Goal: Transaction & Acquisition: Download file/media

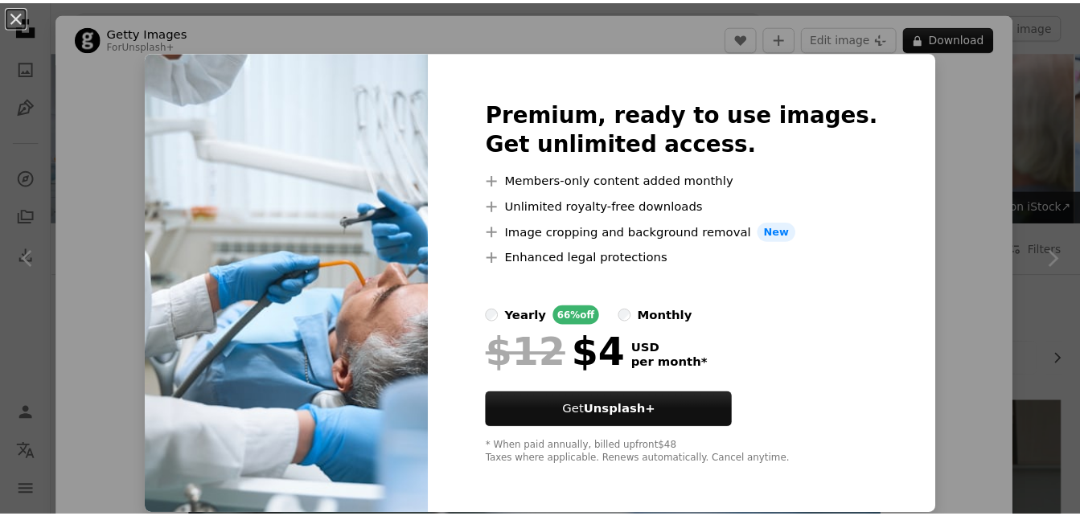
scroll to position [96, 0]
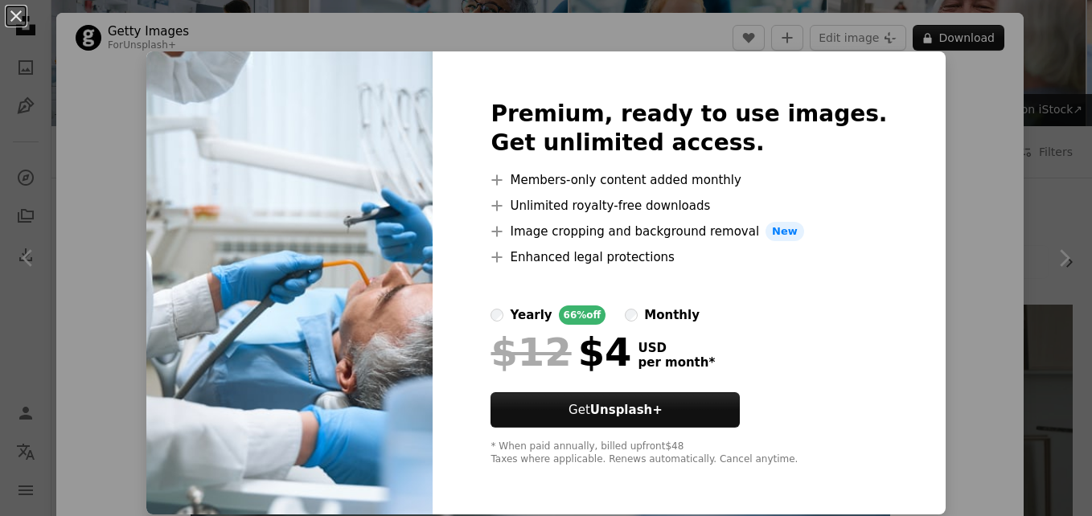
click at [1012, 105] on div "An X shape Premium, ready to use images. Get unlimited access. A plus sign Memb…" at bounding box center [546, 258] width 1092 height 516
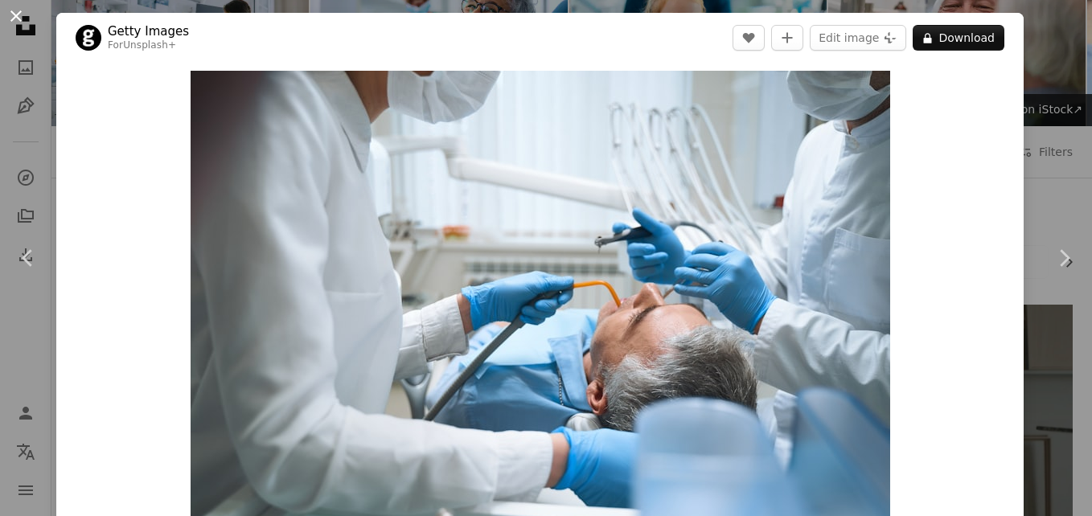
click at [14, 25] on button "An X shape" at bounding box center [15, 15] width 19 height 19
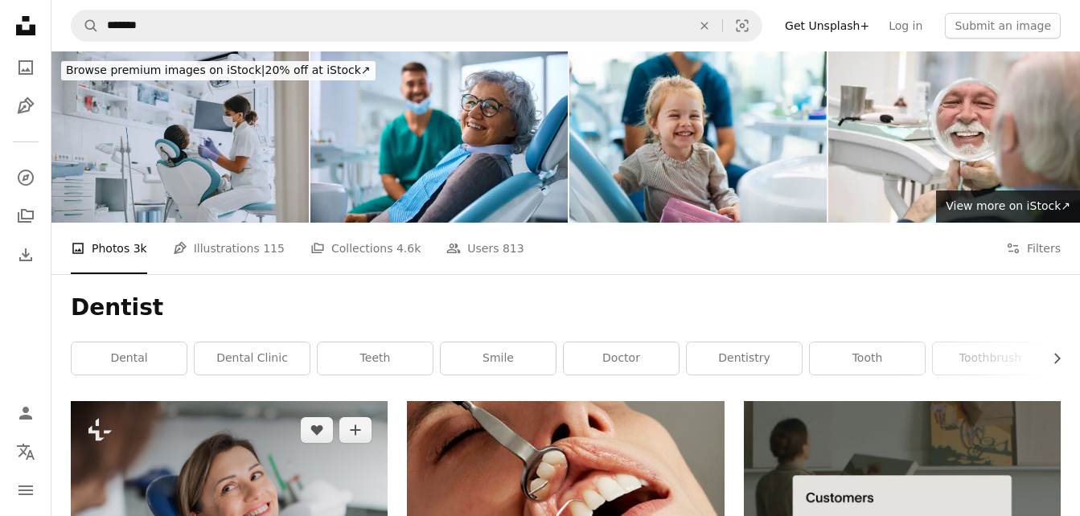
click at [248, 401] on img at bounding box center [229, 506] width 317 height 211
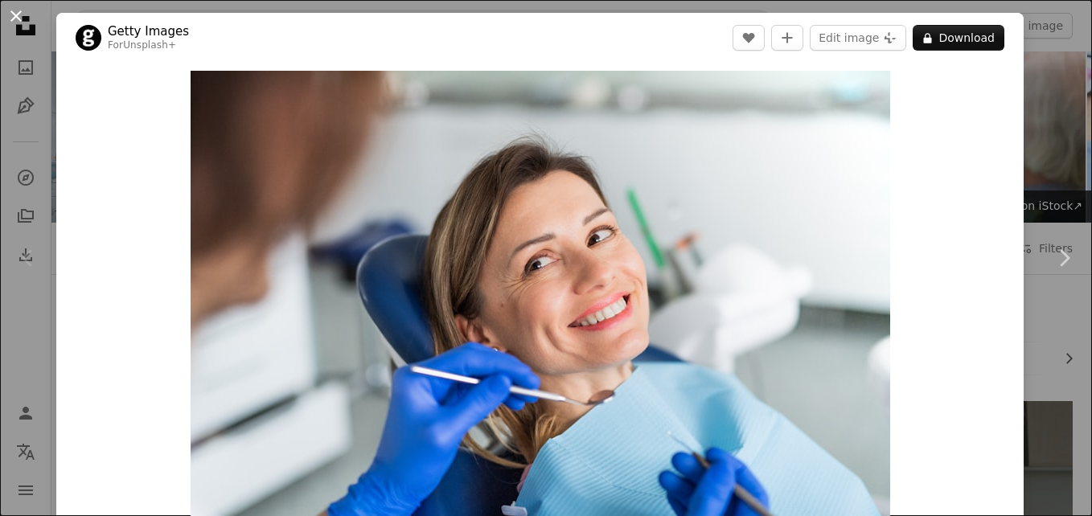
click at [20, 24] on button "An X shape" at bounding box center [15, 15] width 19 height 19
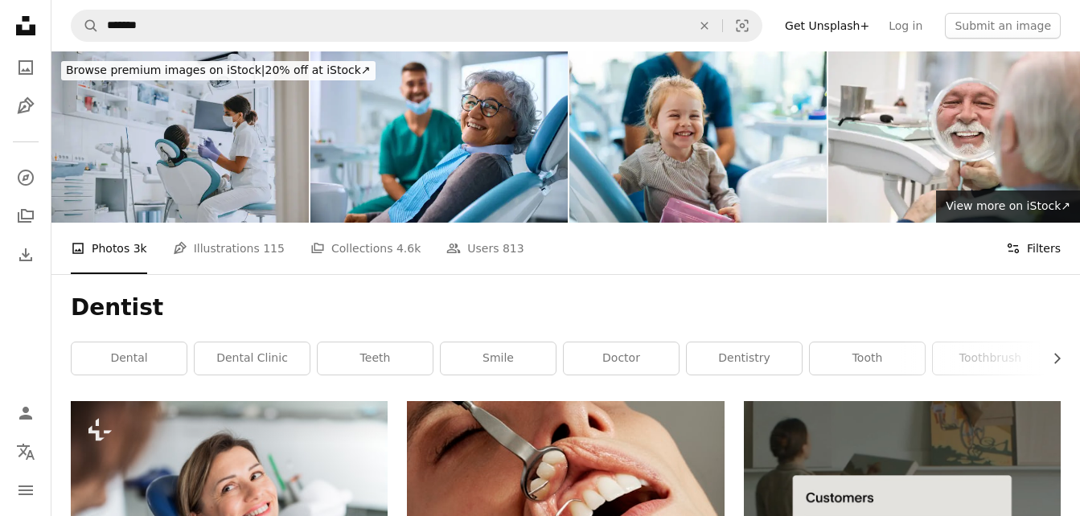
click at [1017, 241] on icon "Filters" at bounding box center [1013, 248] width 14 height 14
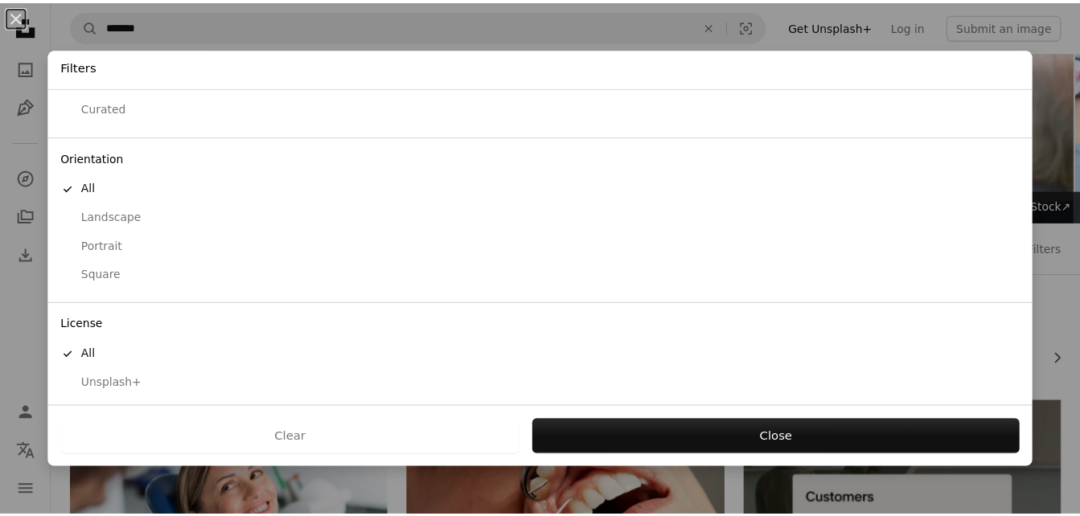
scroll to position [122, 0]
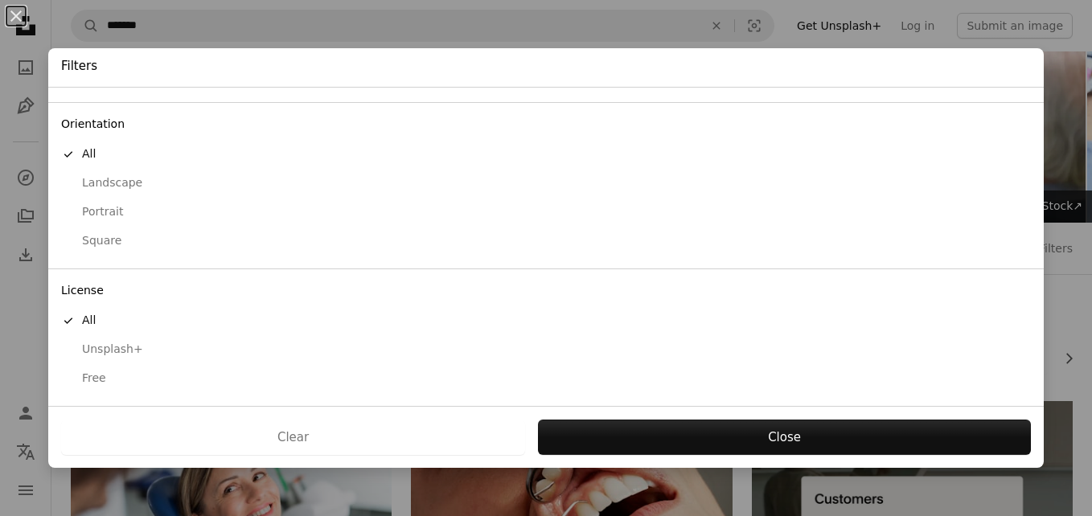
click at [88, 380] on div "Free" at bounding box center [546, 379] width 970 height 16
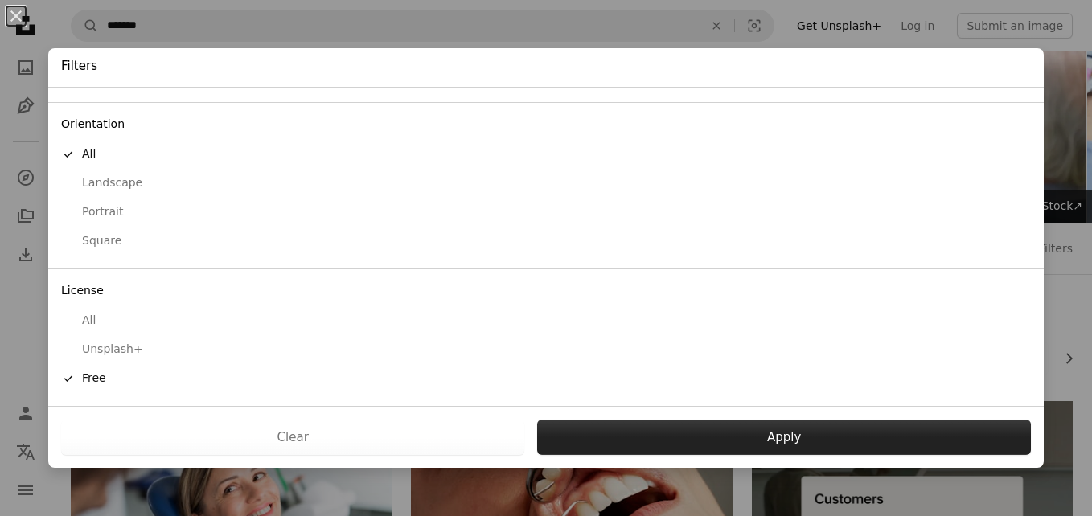
click at [635, 445] on button "Apply" at bounding box center [784, 437] width 494 height 35
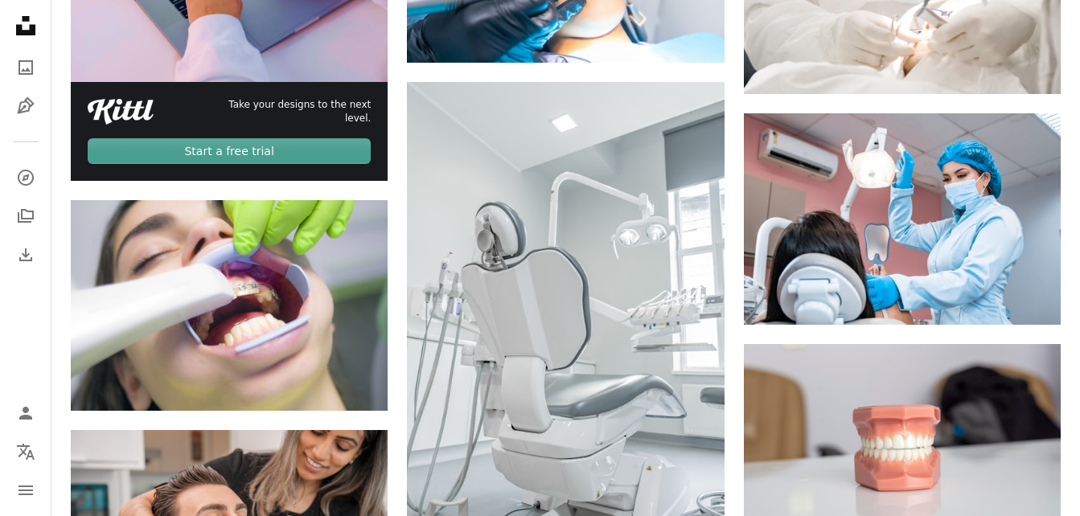
scroll to position [2975, 0]
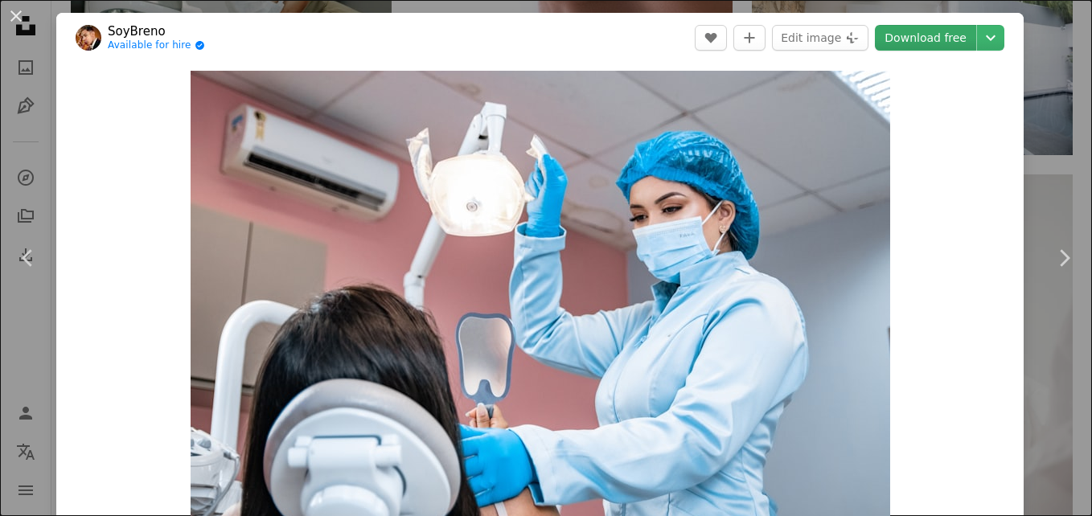
click at [915, 34] on link "Download free" at bounding box center [925, 38] width 101 height 26
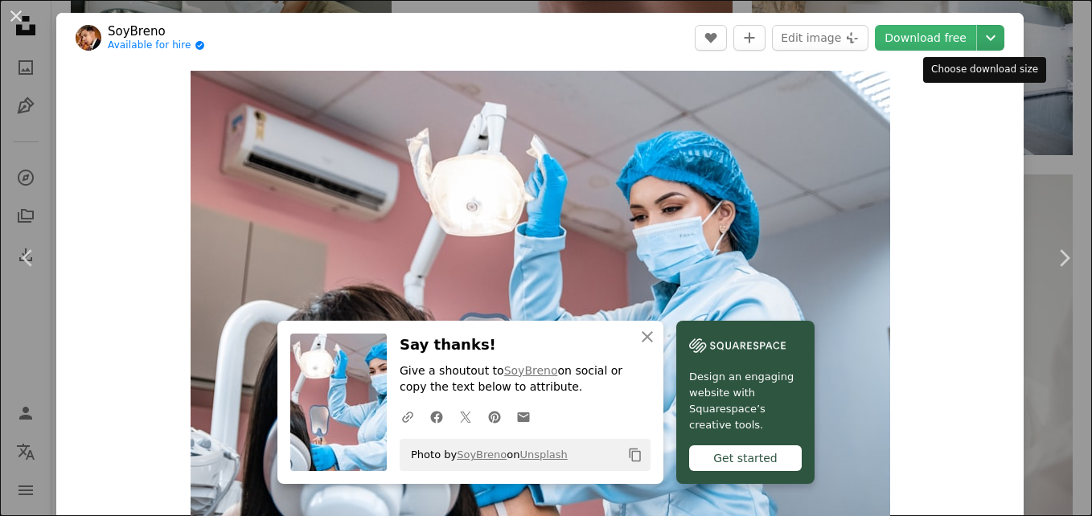
click at [978, 35] on icon "Chevron down" at bounding box center [991, 37] width 26 height 19
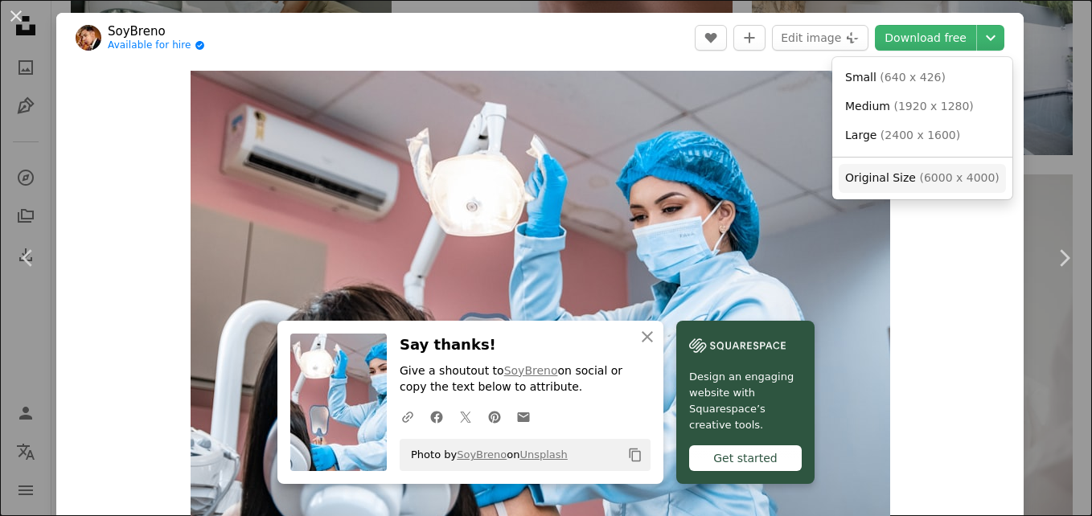
click at [909, 179] on span "Original Size ( 6000 x 4000 )" at bounding box center [922, 178] width 154 height 16
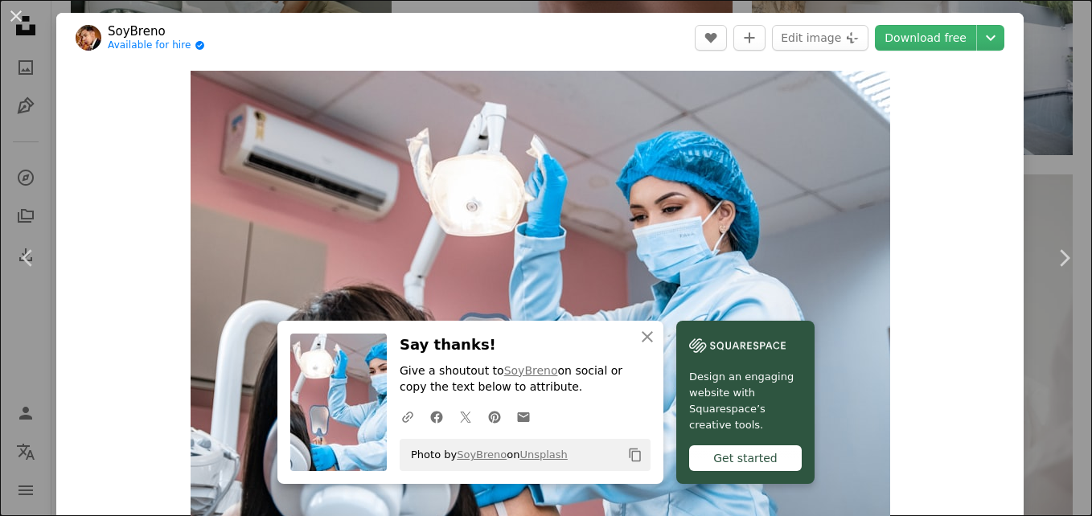
drag, startPoint x: 1050, startPoint y: 113, endPoint x: 1011, endPoint y: 26, distance: 96.1
click at [1050, 113] on div "An X shape Chevron left Chevron right SoyBreno Available for hire A checkmark i…" at bounding box center [546, 258] width 1092 height 516
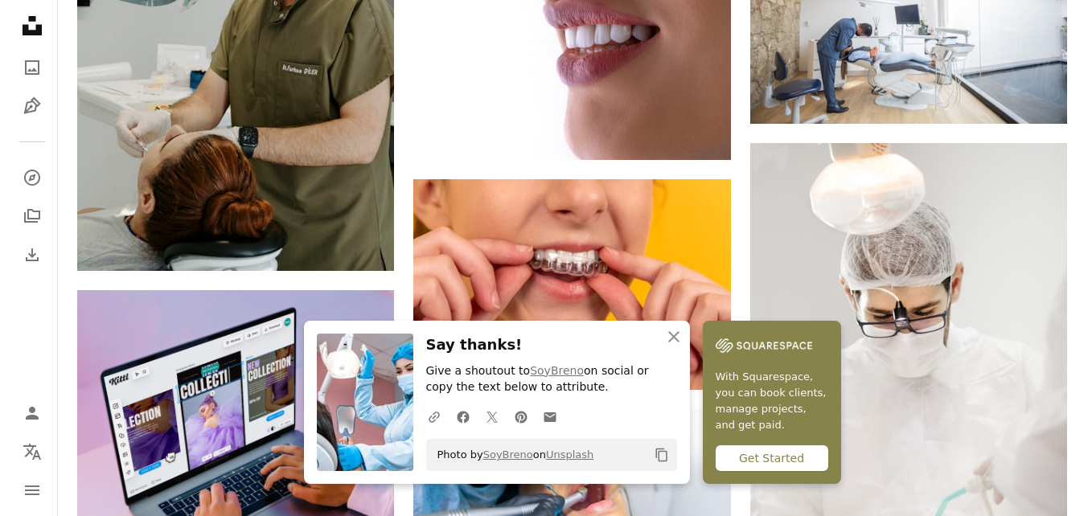
scroll to position [3243, 0]
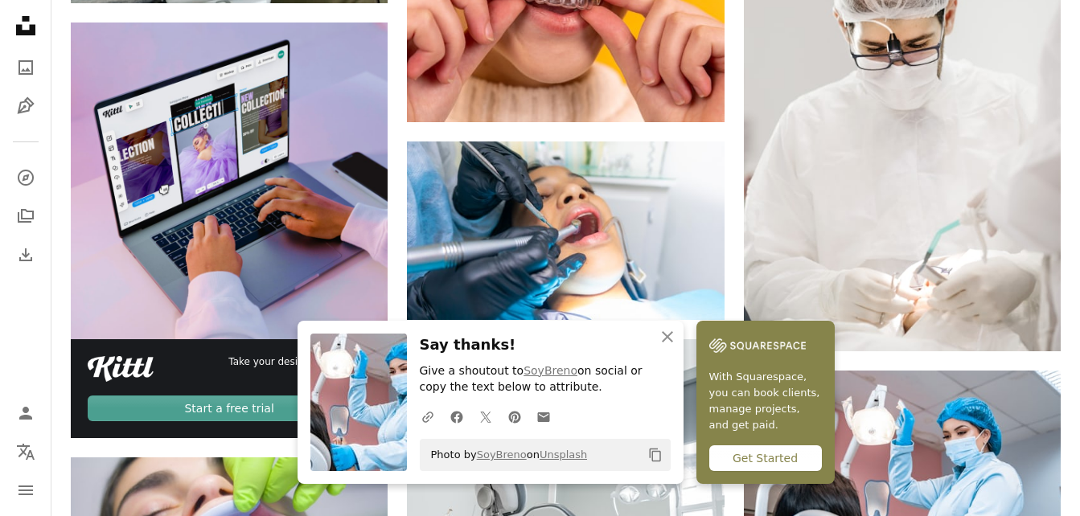
click at [673, 338] on icon "button" at bounding box center [667, 336] width 11 height 11
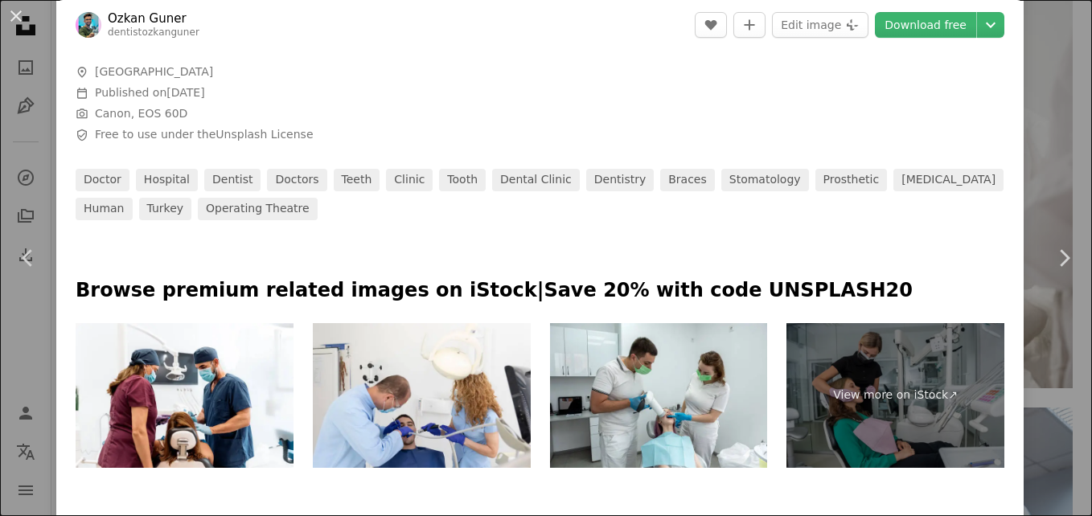
scroll to position [536, 0]
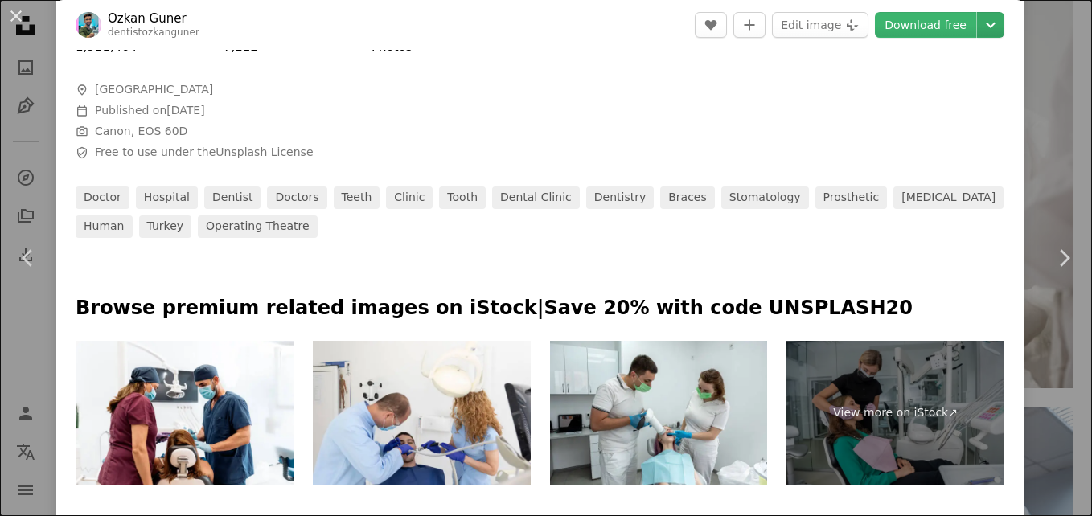
click at [979, 29] on icon "Chevron down" at bounding box center [991, 24] width 26 height 19
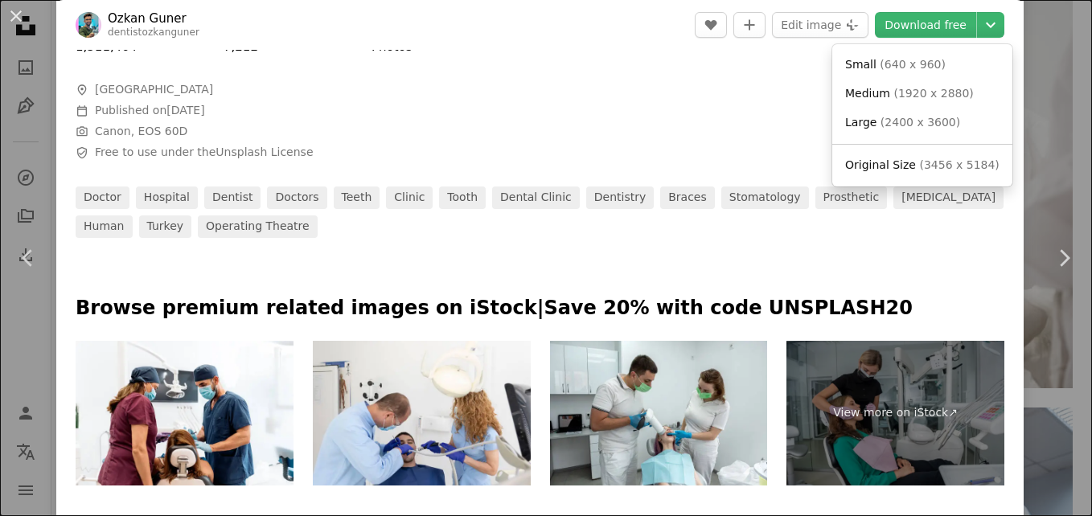
click at [1023, 82] on dialog "An X shape Chevron left Chevron right [PERSON_NAME] dentistozkanguner A heart A…" at bounding box center [546, 258] width 1092 height 516
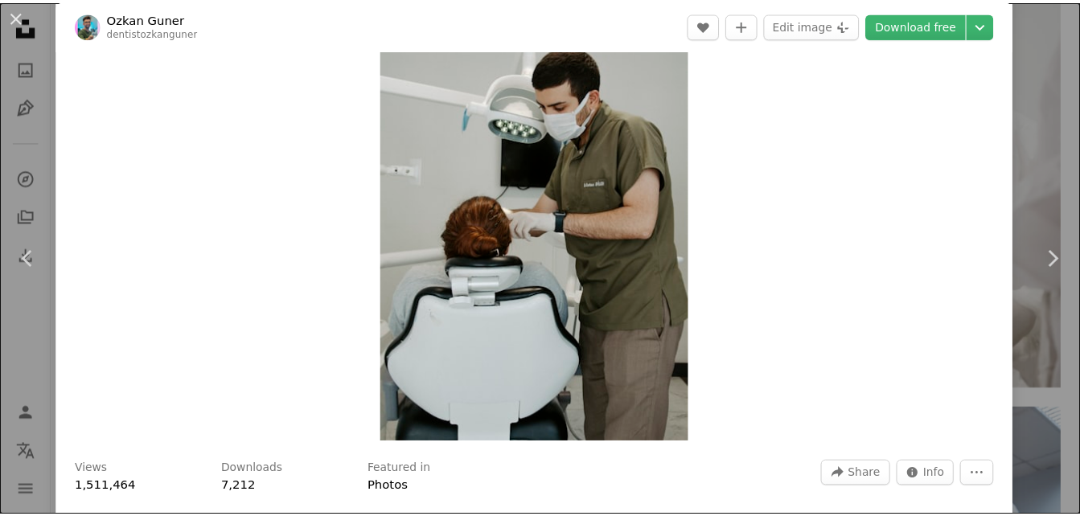
scroll to position [0, 0]
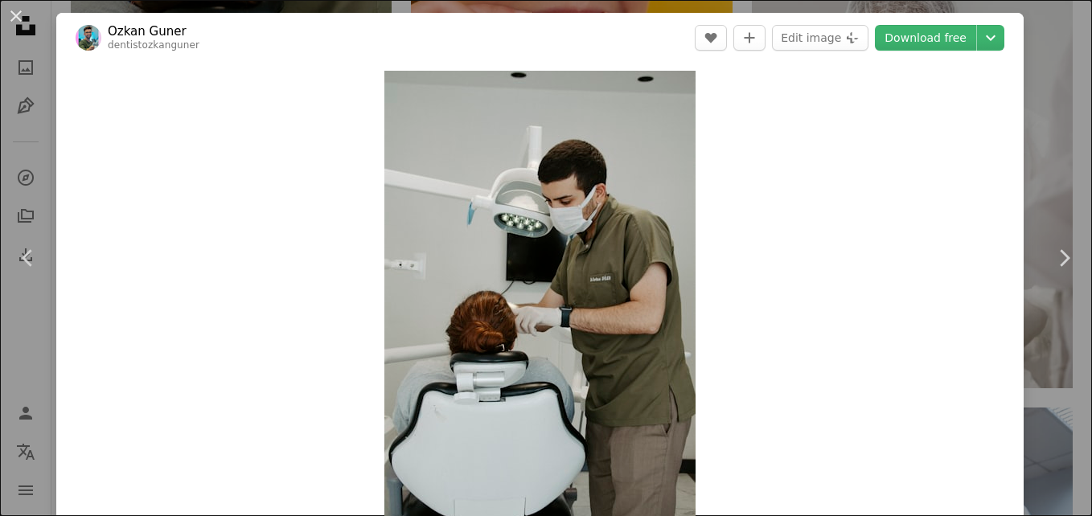
click at [1055, 70] on div "An X shape Chevron left Chevron right [PERSON_NAME] dentistozkanguner A heart A…" at bounding box center [546, 258] width 1092 height 516
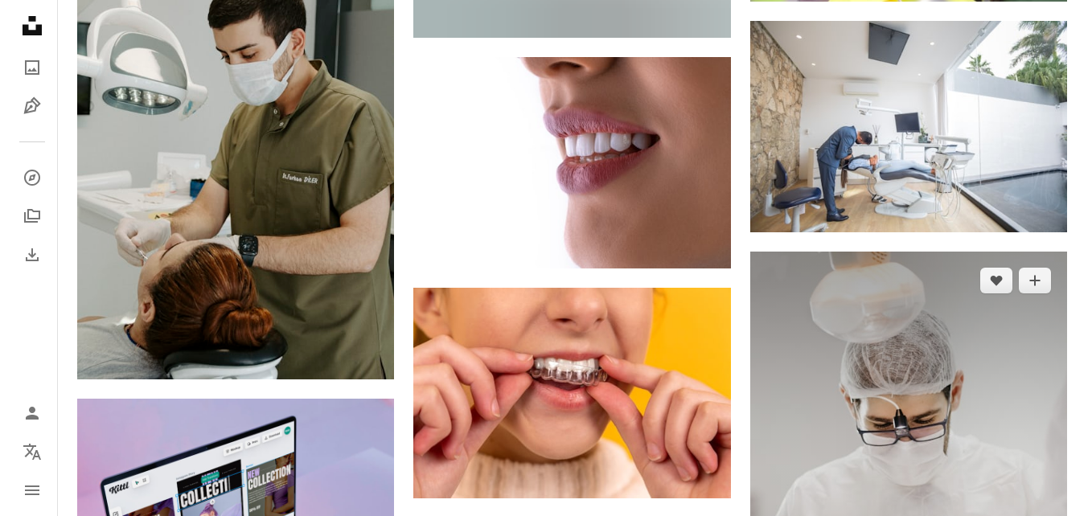
scroll to position [2734, 0]
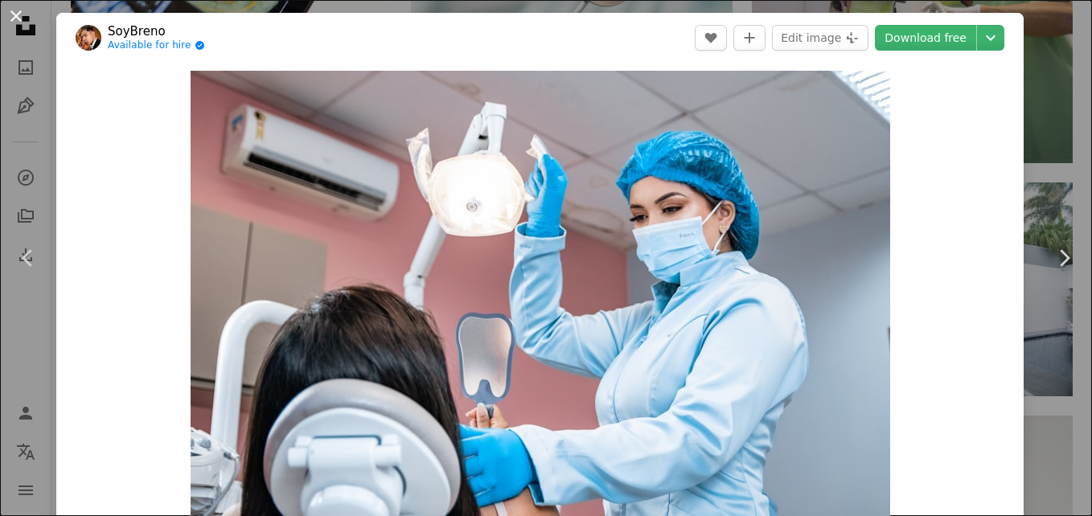
click at [14, 10] on button "An X shape" at bounding box center [15, 15] width 19 height 19
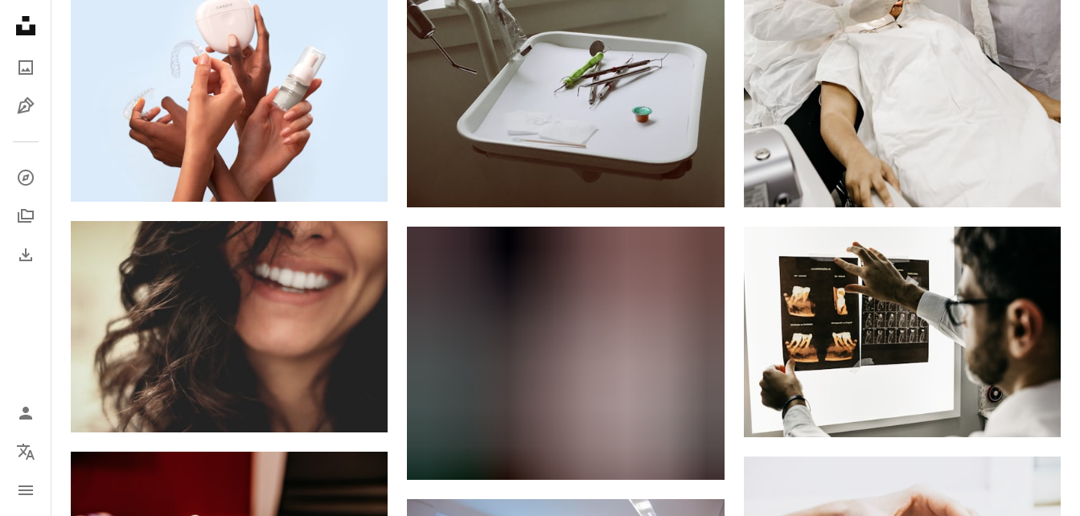
scroll to position [1099, 0]
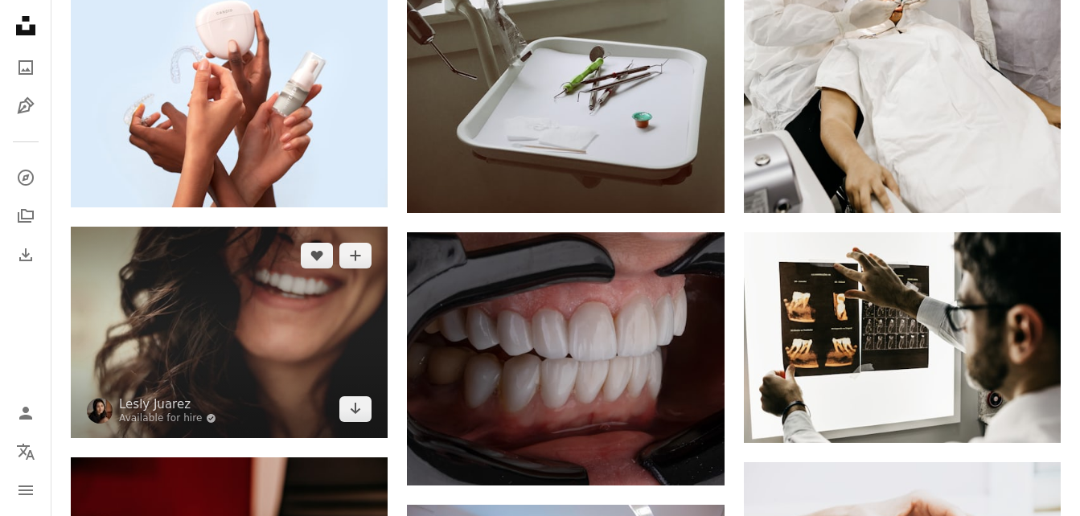
click at [256, 227] on img at bounding box center [229, 332] width 317 height 211
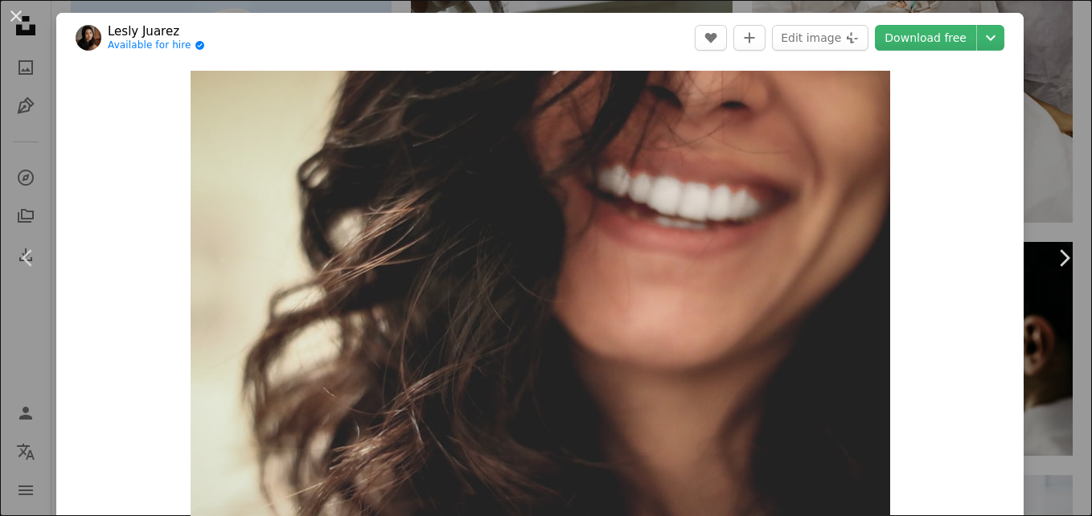
click at [983, 51] on header "[PERSON_NAME] Available for hire A checkmark inside of a circle A heart A plus …" at bounding box center [539, 38] width 967 height 50
click at [980, 41] on icon "Chevron down" at bounding box center [991, 37] width 26 height 19
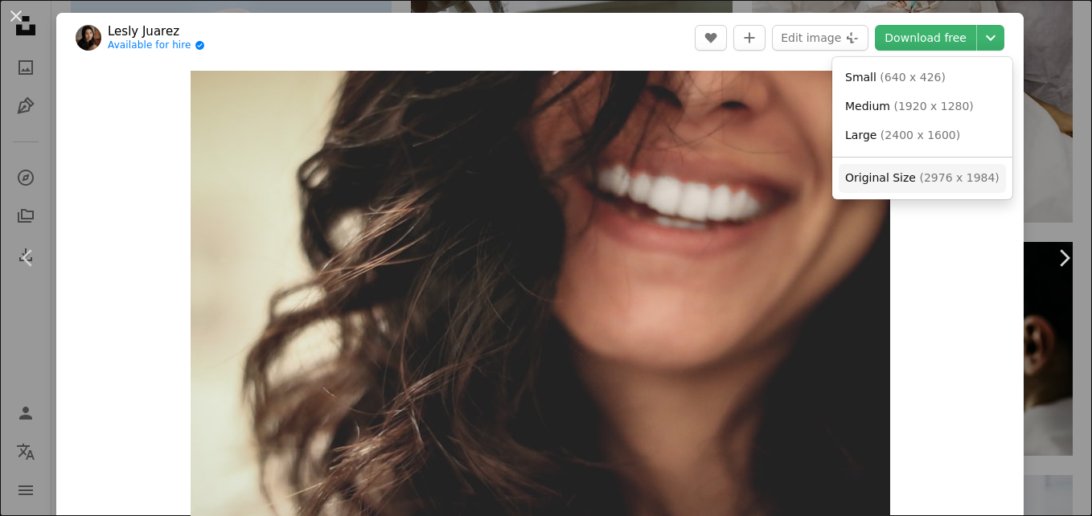
click at [933, 175] on span "( 2976 x 1984 )" at bounding box center [959, 177] width 80 height 13
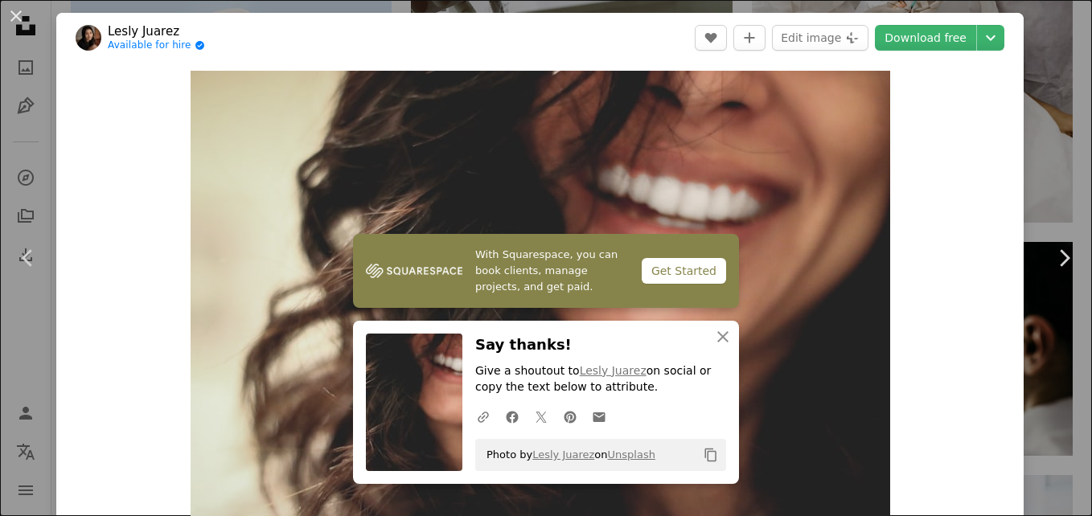
click at [1042, 105] on div "An X shape Chevron left Chevron right [PERSON_NAME] Available for hire A checkm…" at bounding box center [546, 258] width 1092 height 516
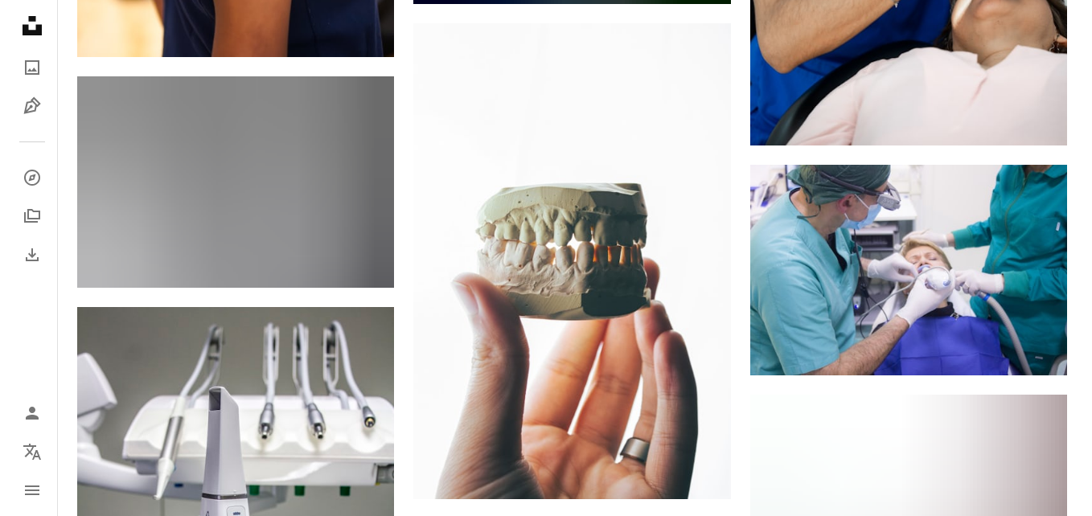
scroll to position [11525, 0]
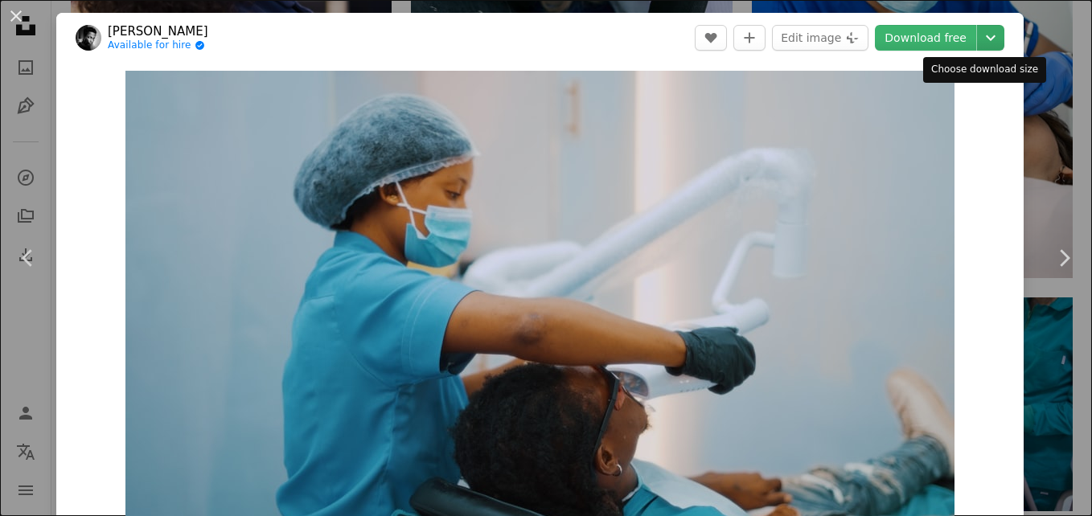
click at [987, 35] on icon "Chevron down" at bounding box center [991, 37] width 26 height 19
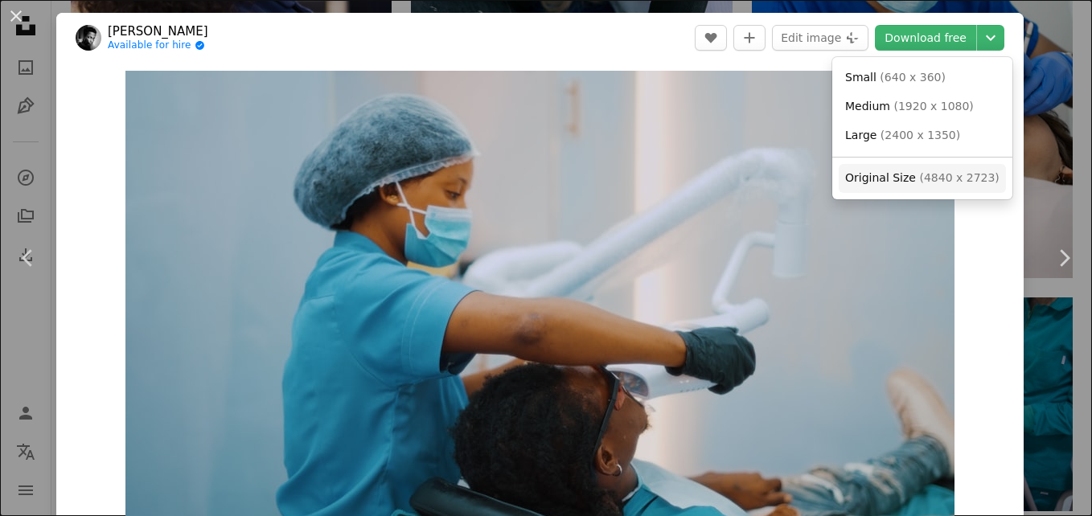
click at [930, 169] on link "Original Size ( 4840 x 2723 )" at bounding box center [922, 178] width 167 height 29
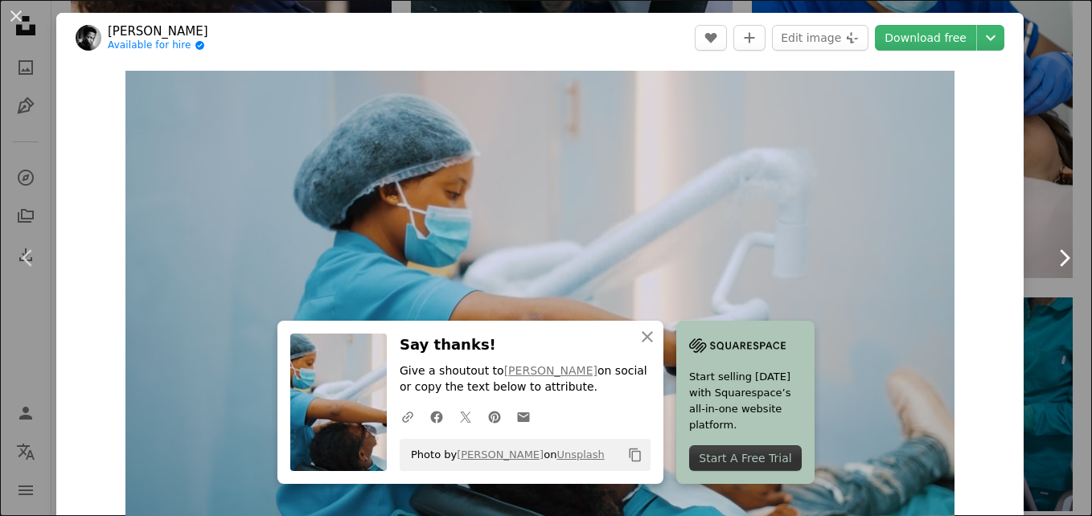
click at [1040, 194] on link "Chevron right" at bounding box center [1064, 258] width 56 height 154
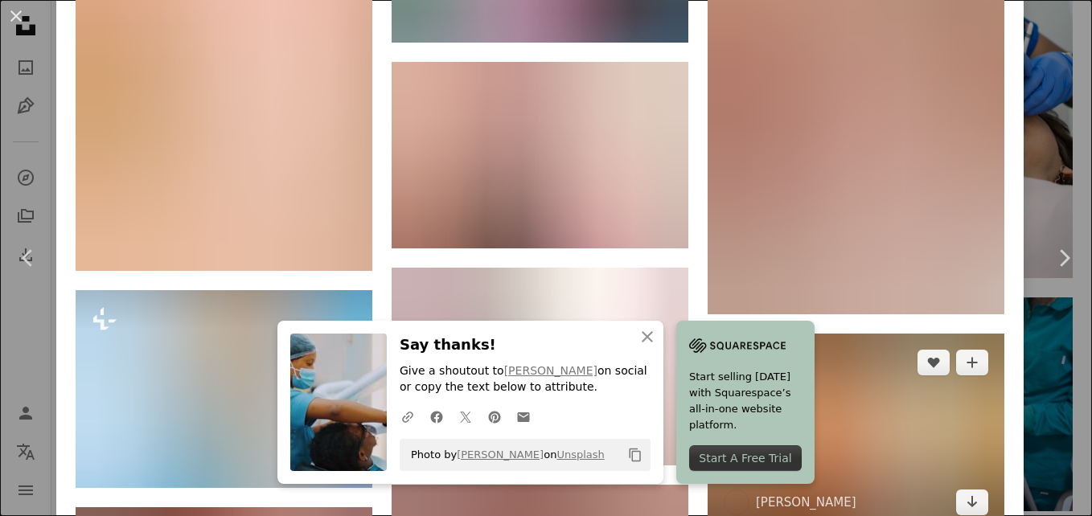
scroll to position [1715, 0]
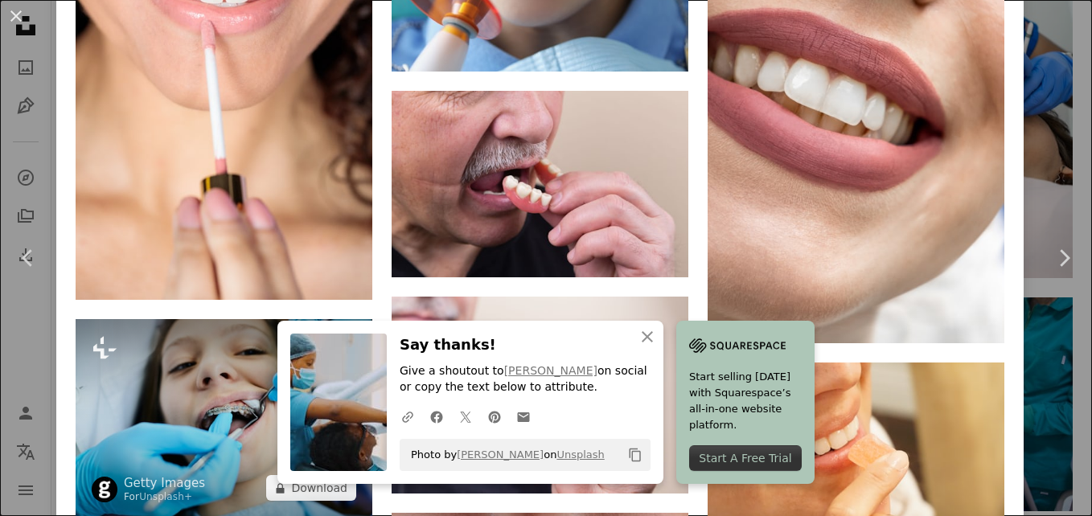
click at [195, 319] on img at bounding box center [224, 418] width 297 height 198
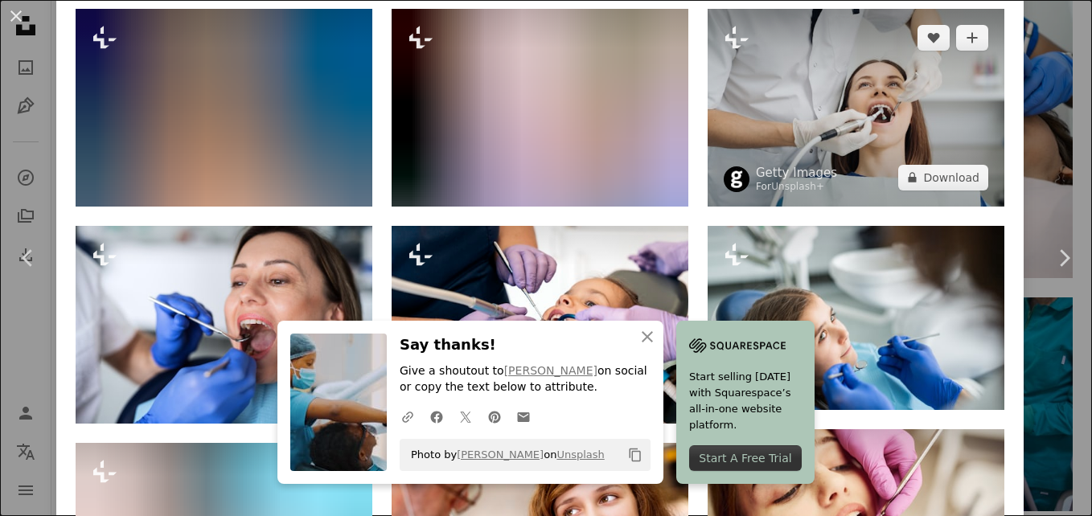
scroll to position [1019, 0]
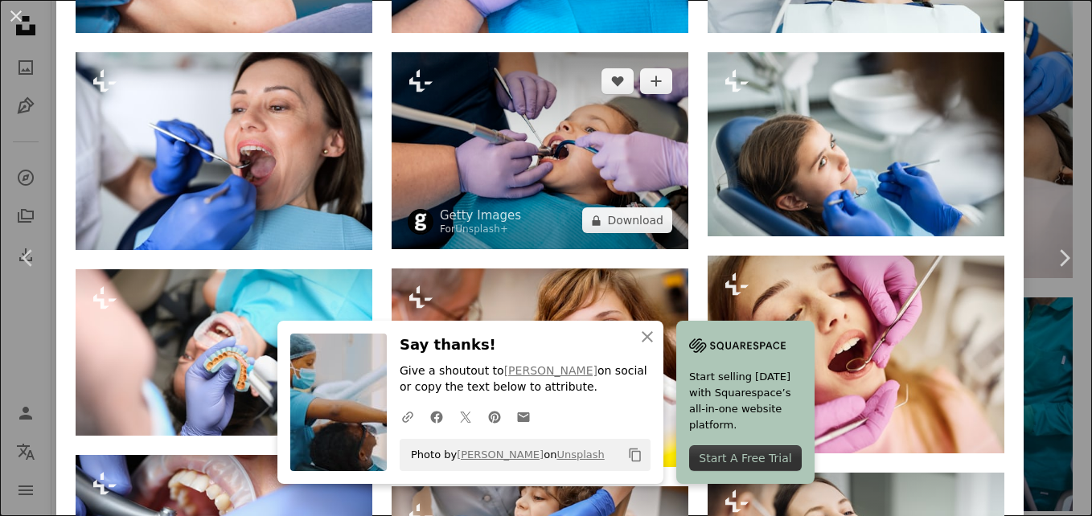
click at [469, 125] on img at bounding box center [540, 151] width 297 height 198
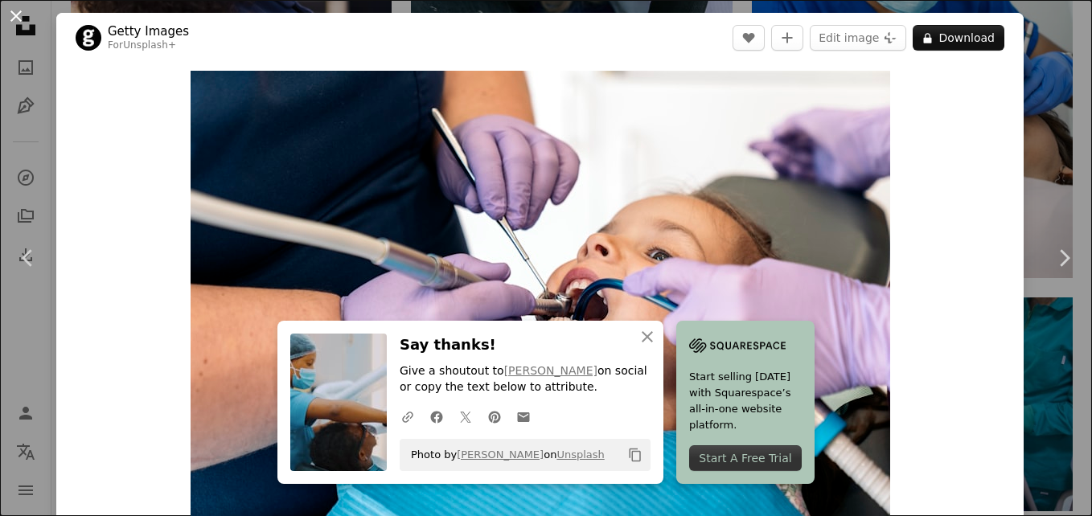
click at [12, 21] on button "An X shape" at bounding box center [15, 15] width 19 height 19
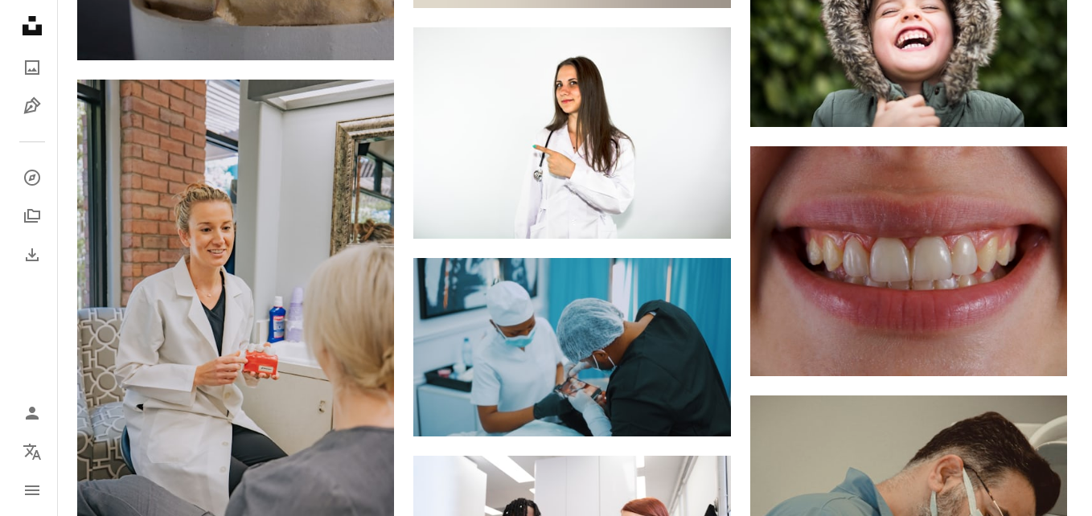
scroll to position [19460, 0]
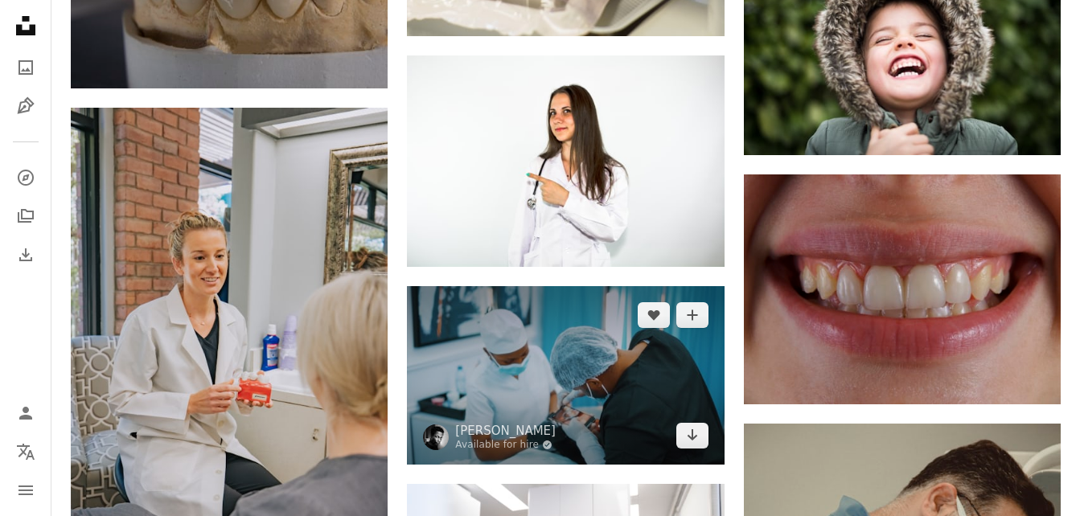
click at [600, 286] on img at bounding box center [565, 375] width 317 height 179
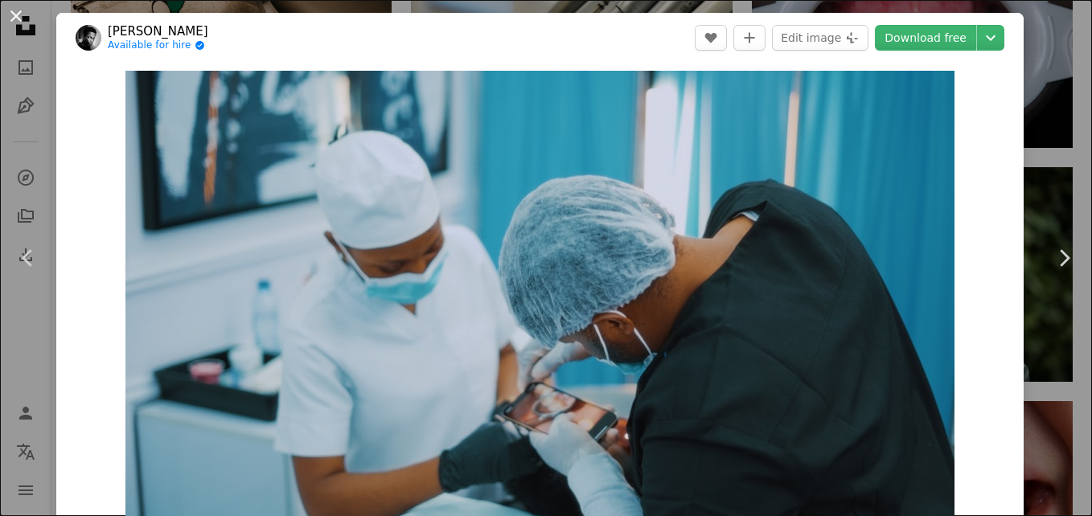
click at [13, 18] on button "An X shape" at bounding box center [15, 15] width 19 height 19
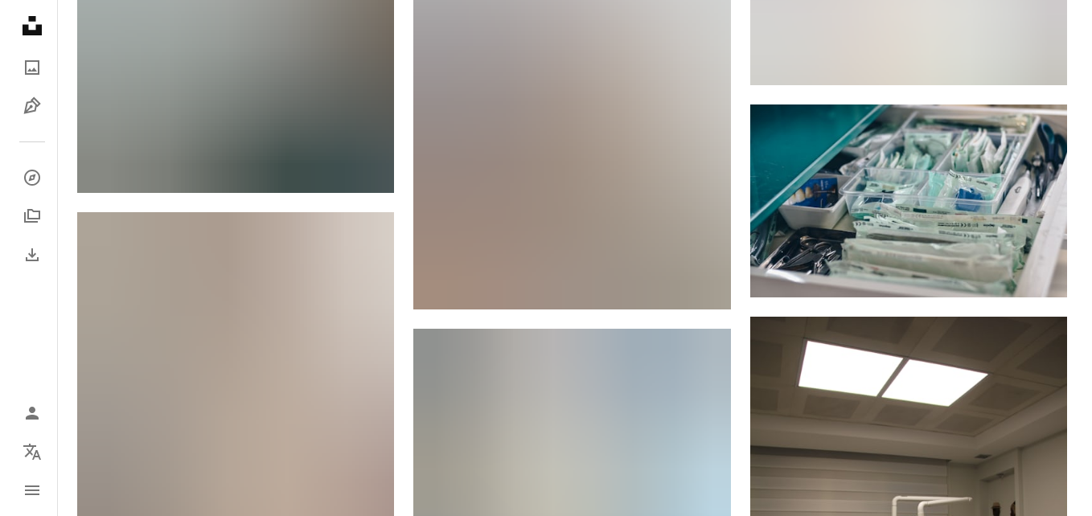
scroll to position [21846, 0]
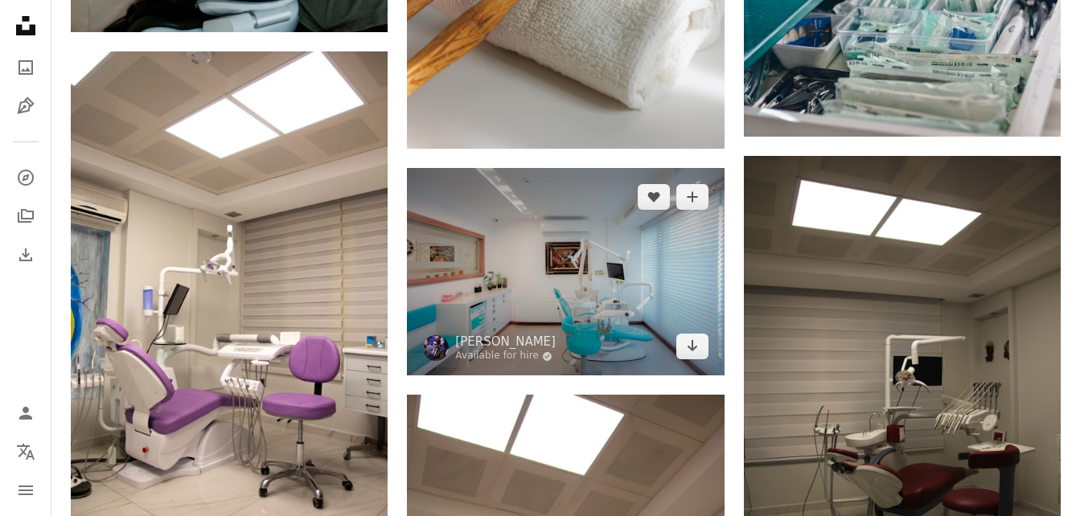
click at [627, 168] on img at bounding box center [565, 271] width 317 height 207
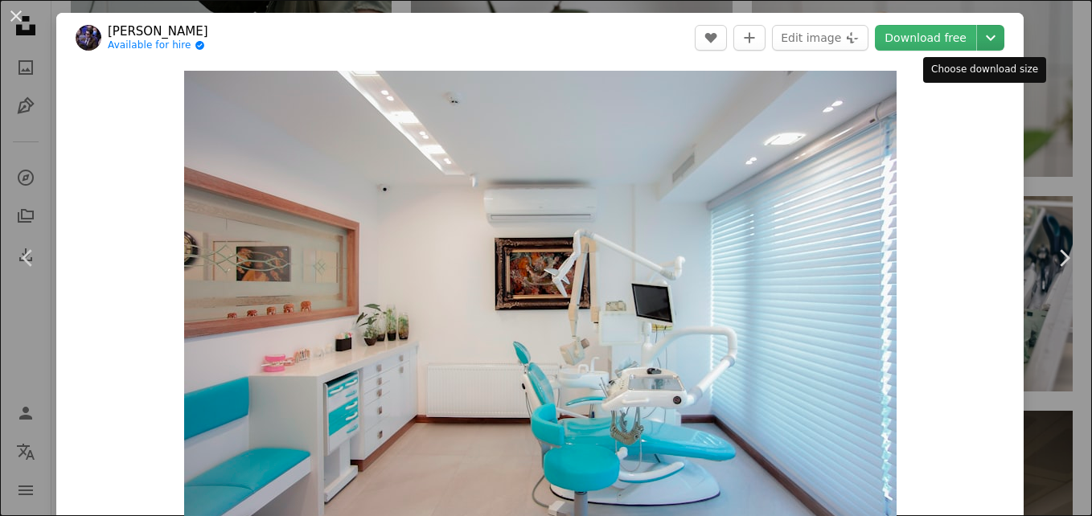
click at [979, 36] on icon "Chevron down" at bounding box center [991, 37] width 26 height 19
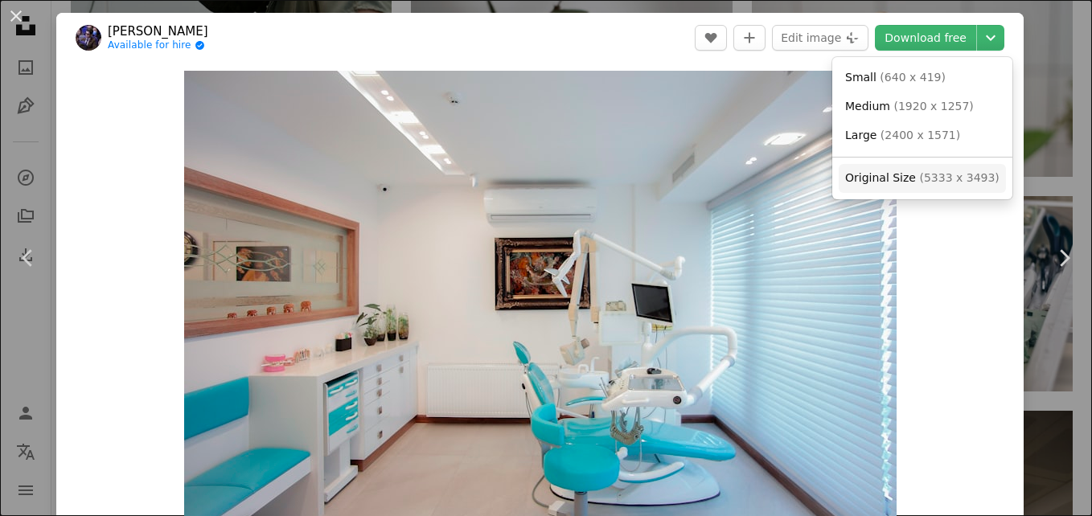
click at [942, 187] on link "Original Size ( 5333 x 3493 )" at bounding box center [922, 178] width 167 height 29
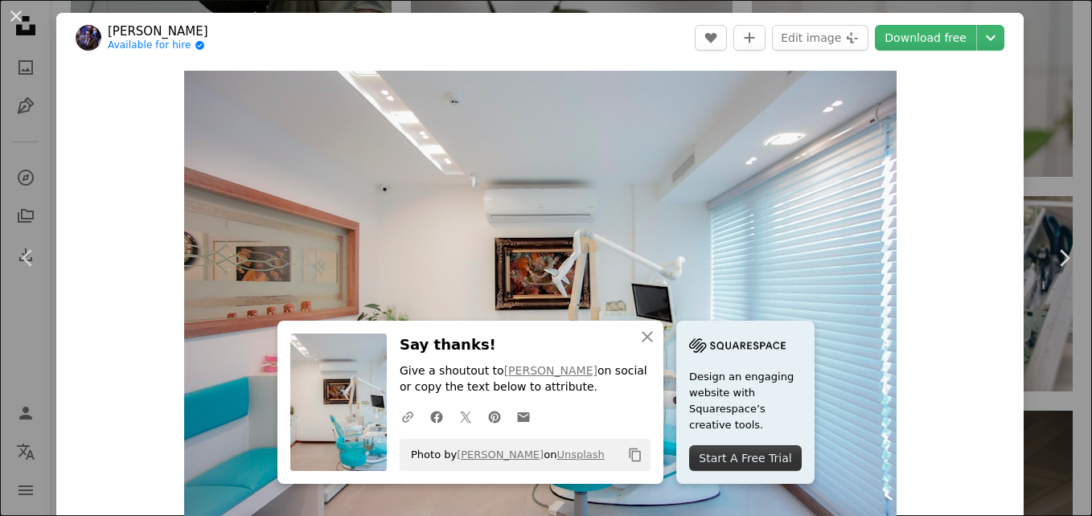
click at [1042, 176] on div "An X shape Chevron left Chevron right Benyamin Bohlouli Available for hire A ch…" at bounding box center [546, 258] width 1092 height 516
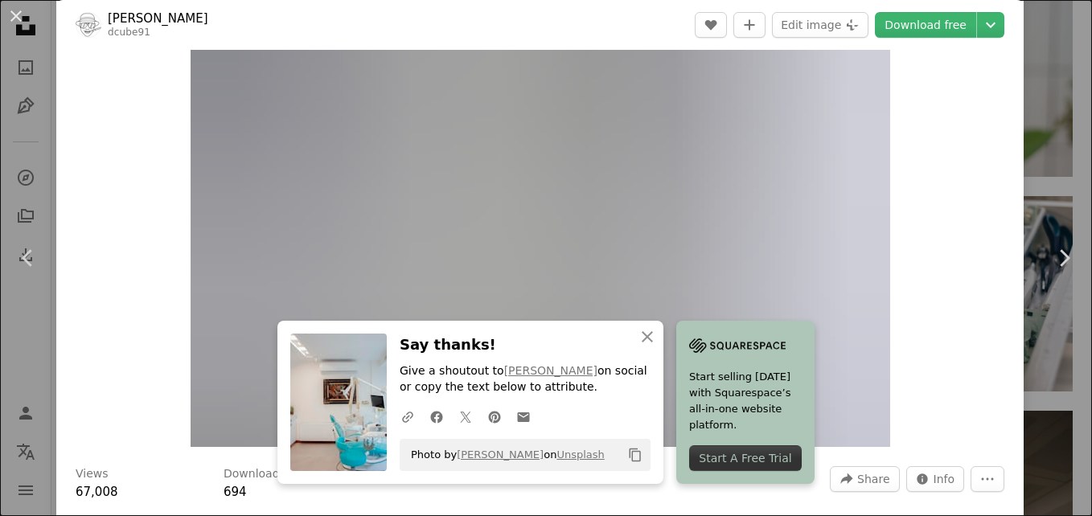
scroll to position [80, 0]
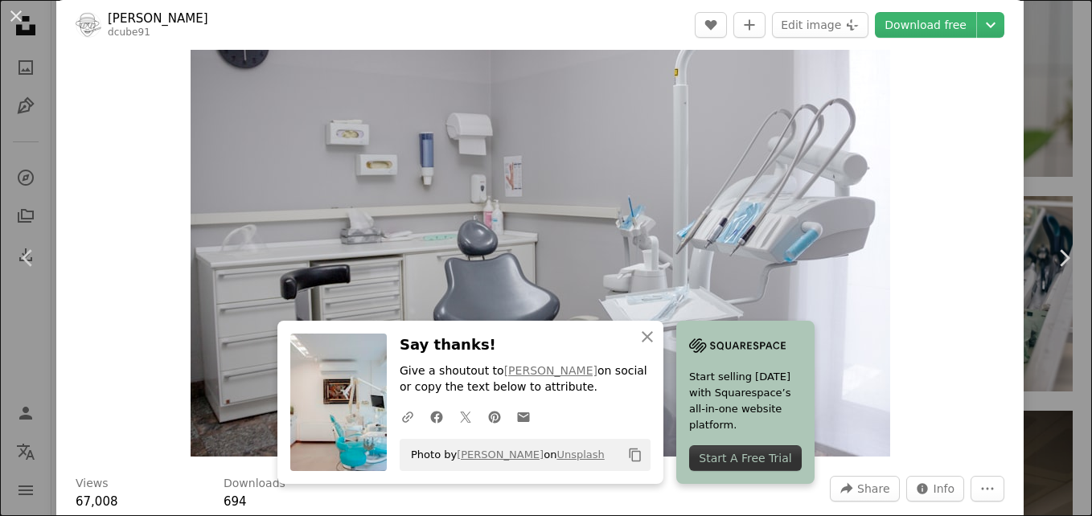
click at [978, 13] on button "Chevron down" at bounding box center [990, 25] width 27 height 26
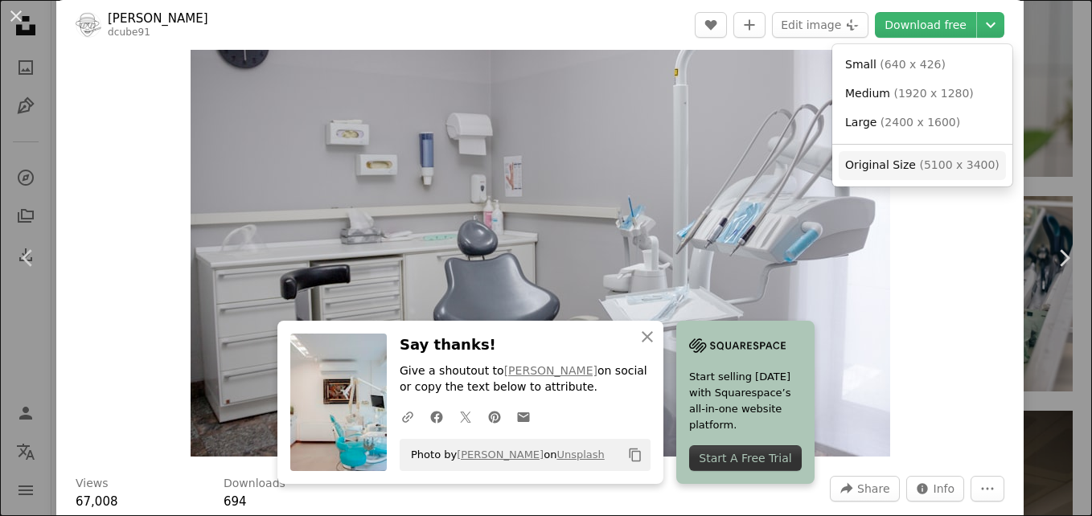
click at [874, 170] on span "Original Size" at bounding box center [880, 164] width 71 height 13
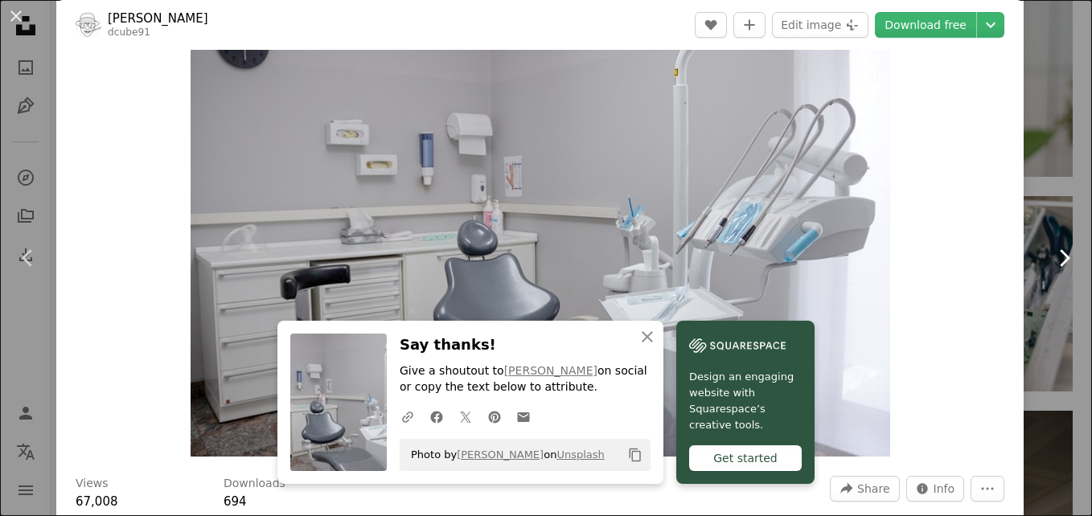
click at [1036, 245] on link "Chevron right" at bounding box center [1064, 258] width 56 height 154
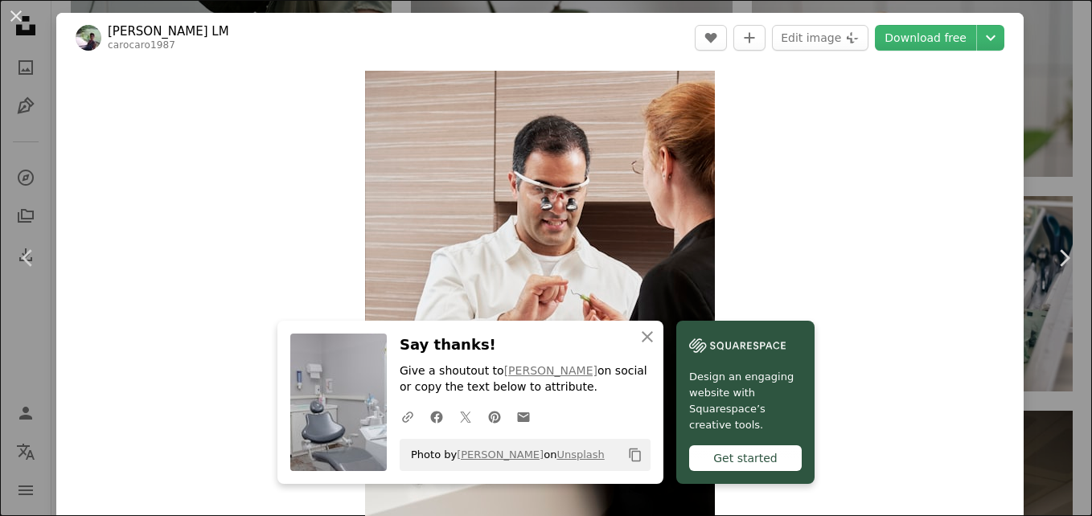
click at [23, 13] on button "An X shape" at bounding box center [15, 15] width 19 height 19
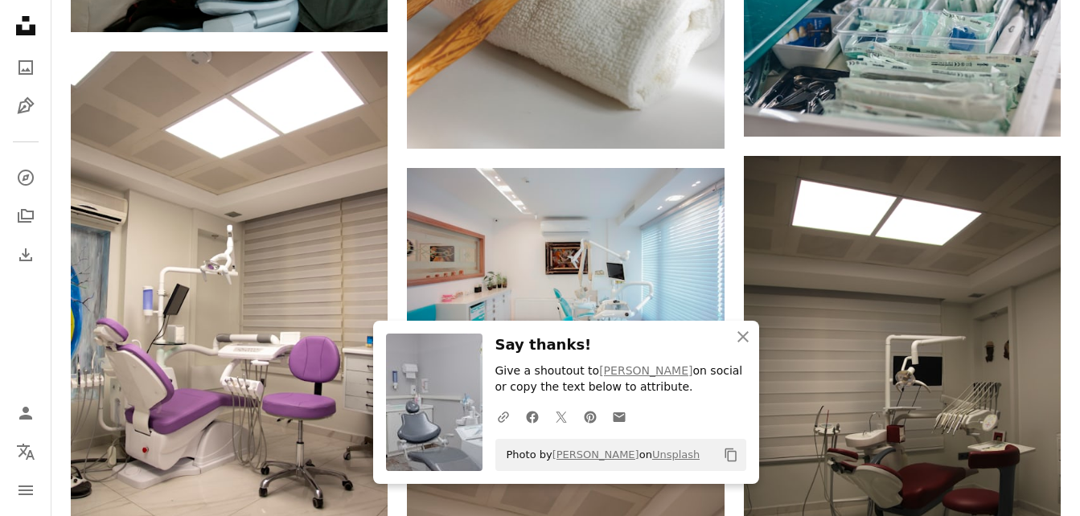
scroll to position [22059, 0]
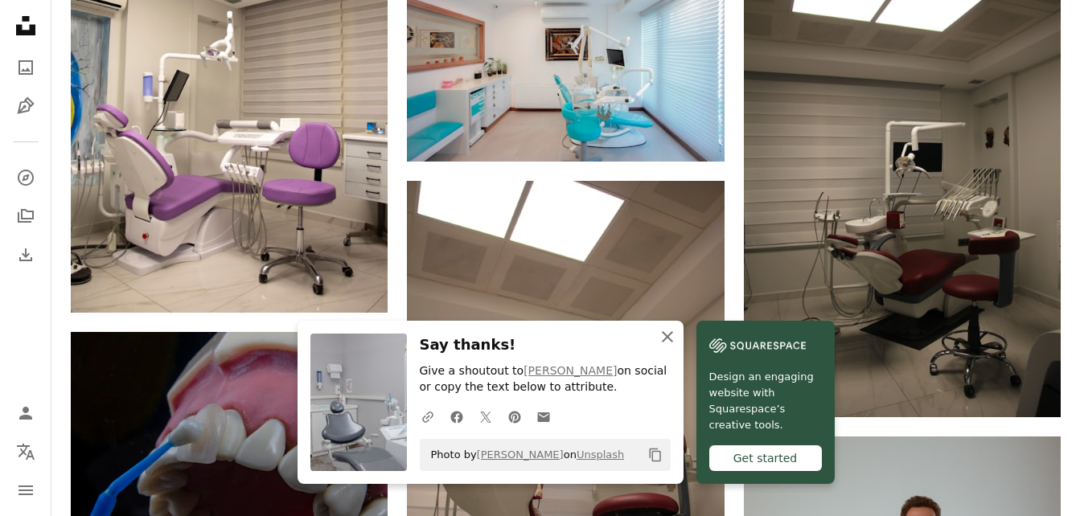
click at [673, 334] on icon "button" at bounding box center [667, 336] width 11 height 11
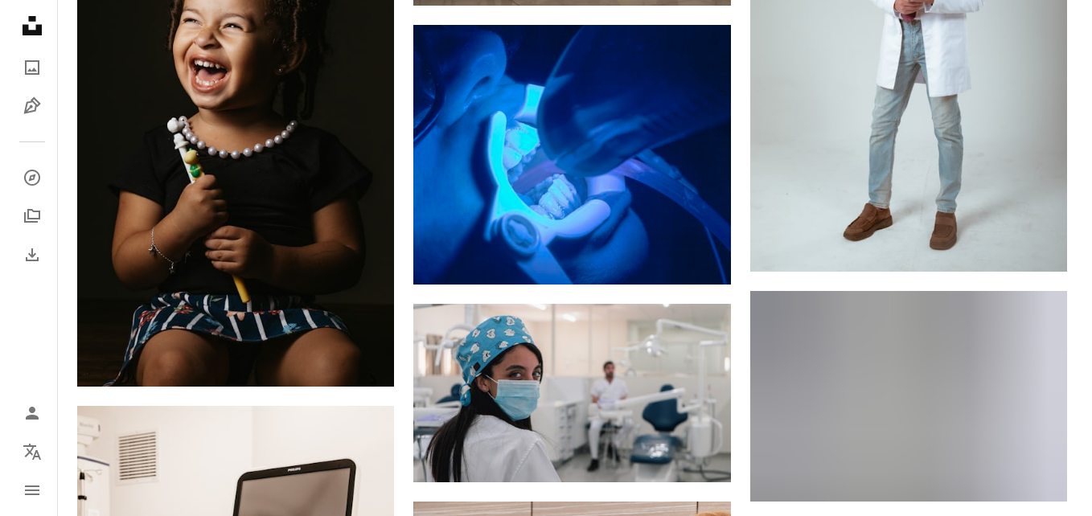
scroll to position [22757, 0]
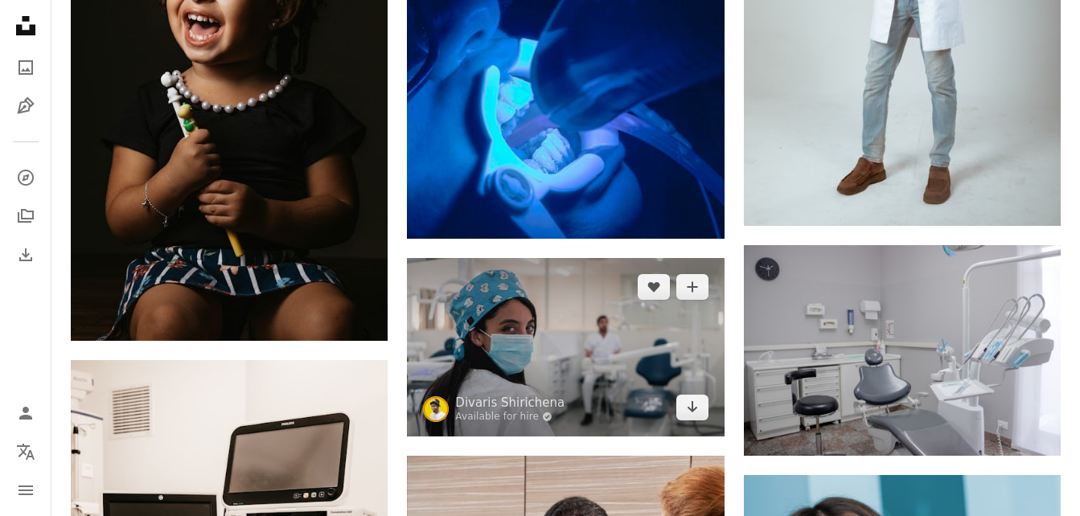
click at [564, 258] on img at bounding box center [565, 347] width 317 height 179
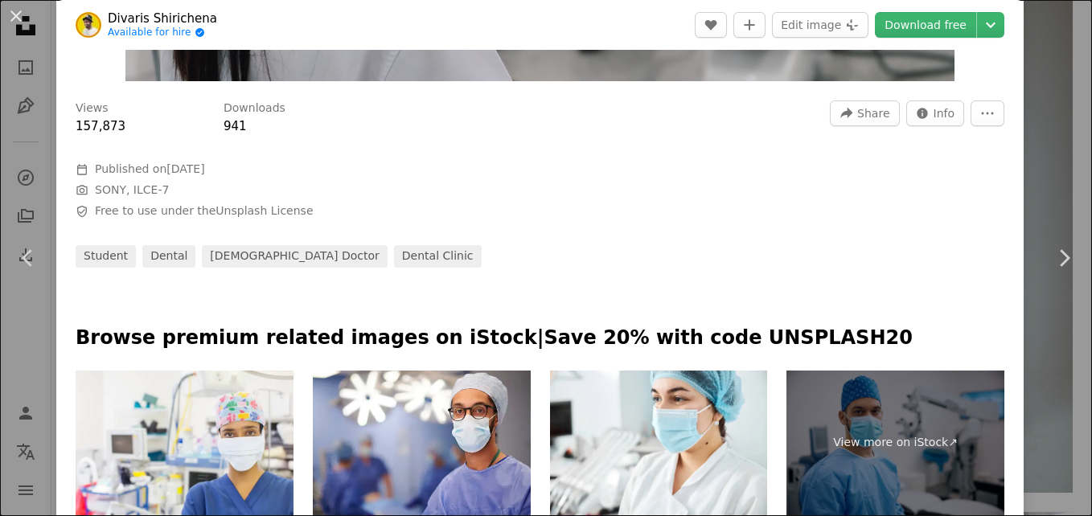
scroll to position [697, 0]
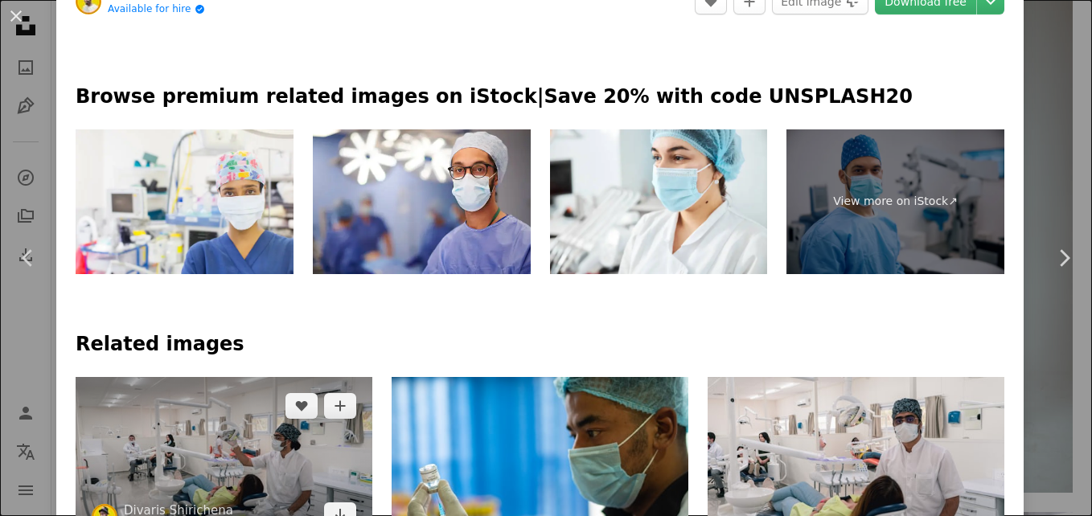
click at [241, 377] on img at bounding box center [224, 460] width 297 height 166
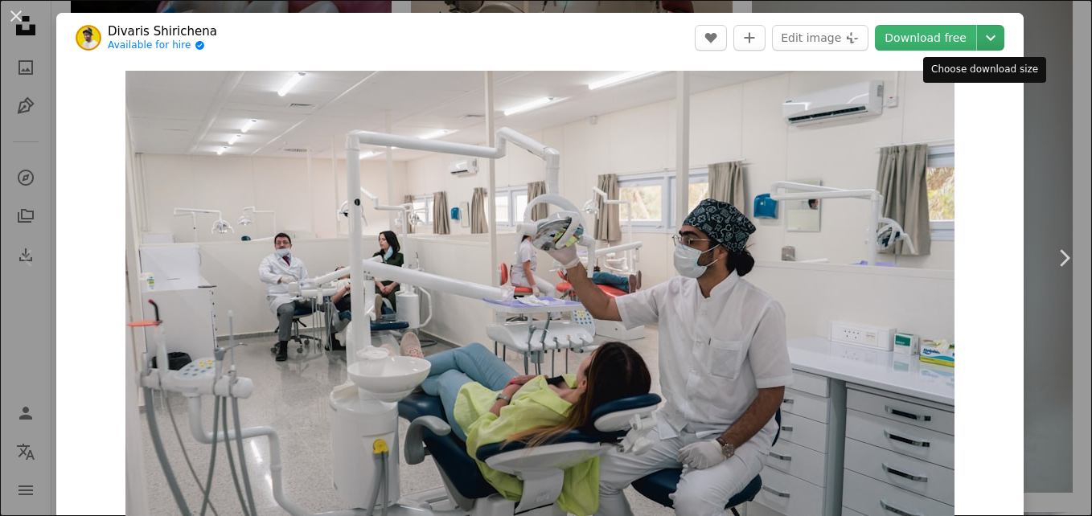
click at [984, 39] on icon "Chevron down" at bounding box center [991, 37] width 26 height 19
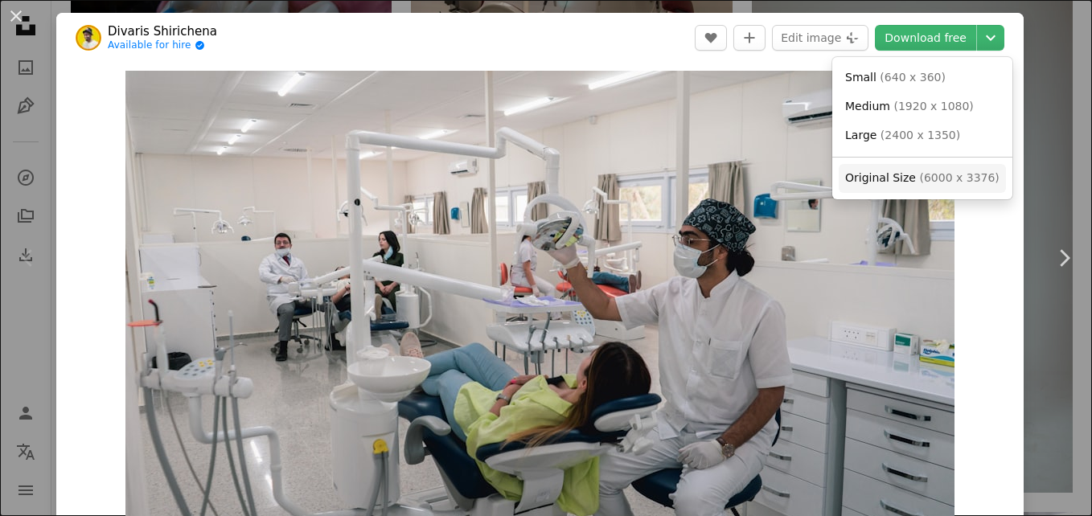
click at [893, 182] on span "Original Size" at bounding box center [880, 177] width 71 height 13
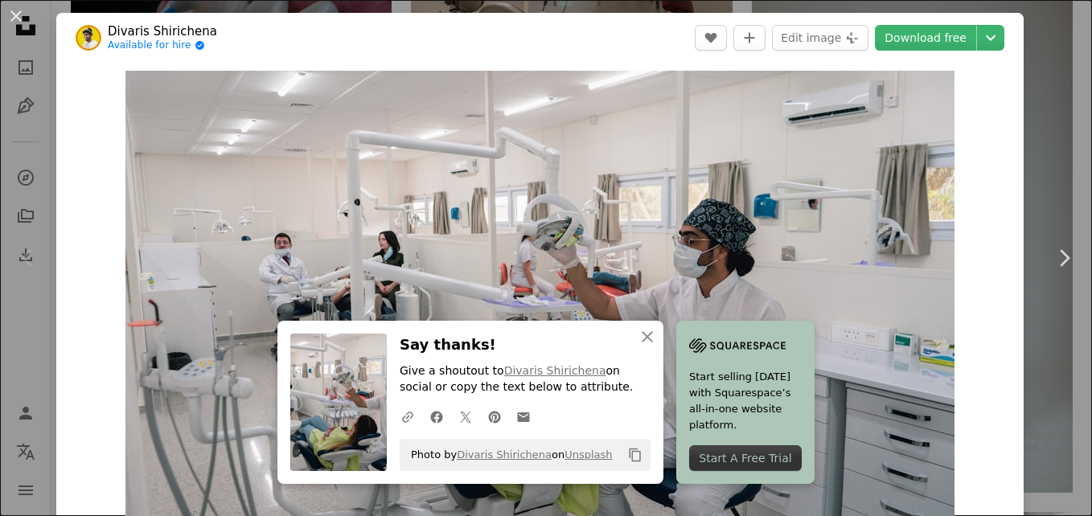
click at [1037, 143] on div "An X shape Chevron left Chevron right Divaris Shirichena Available for hire A c…" at bounding box center [546, 258] width 1092 height 516
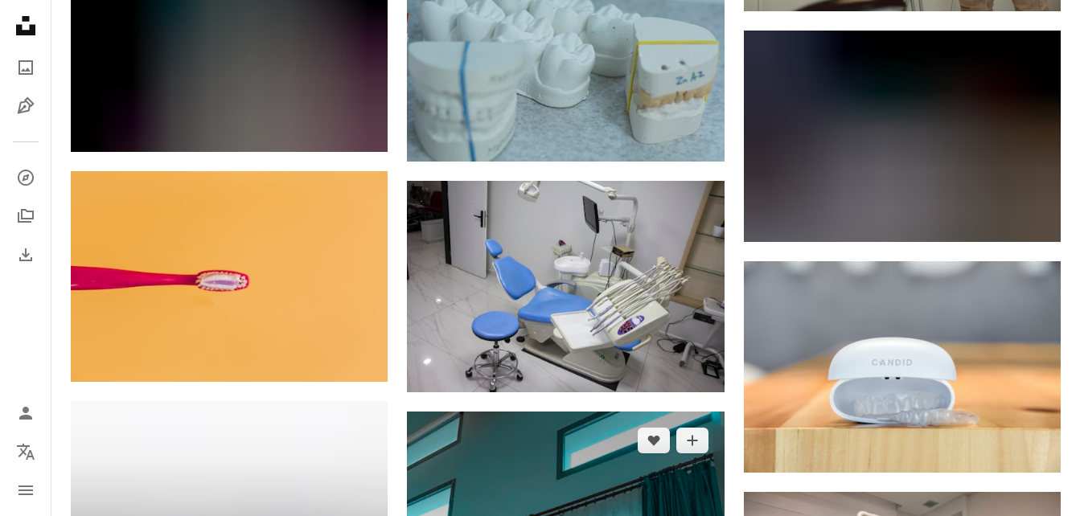
scroll to position [25705, 0]
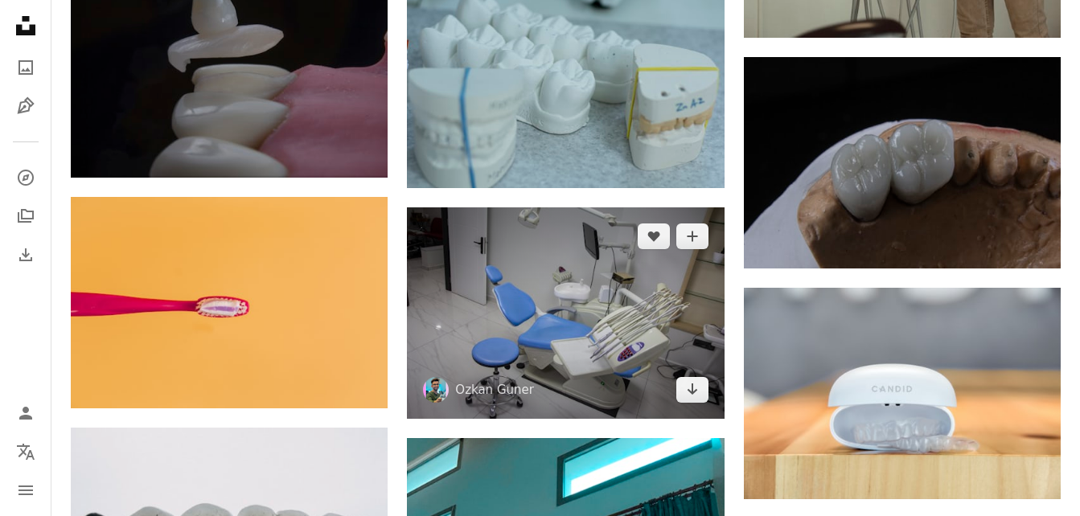
click at [595, 207] on img at bounding box center [565, 312] width 317 height 211
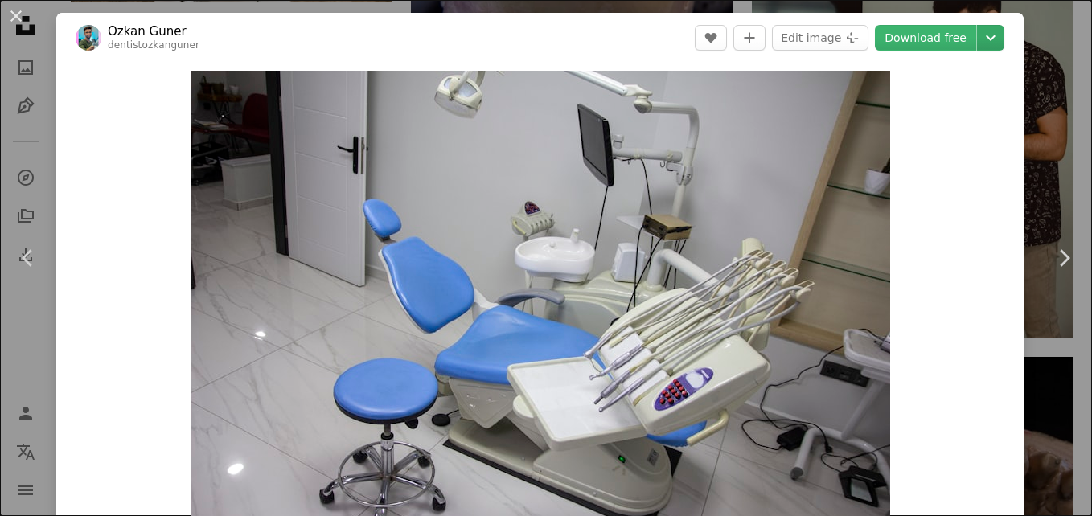
click at [979, 34] on icon "Chevron down" at bounding box center [991, 37] width 26 height 19
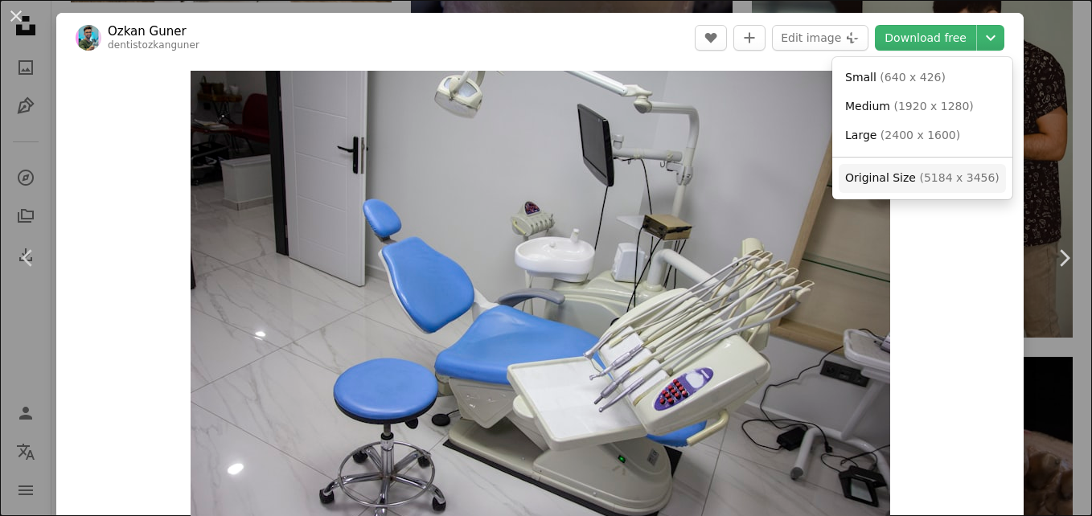
click at [901, 182] on span "Original Size" at bounding box center [880, 177] width 71 height 13
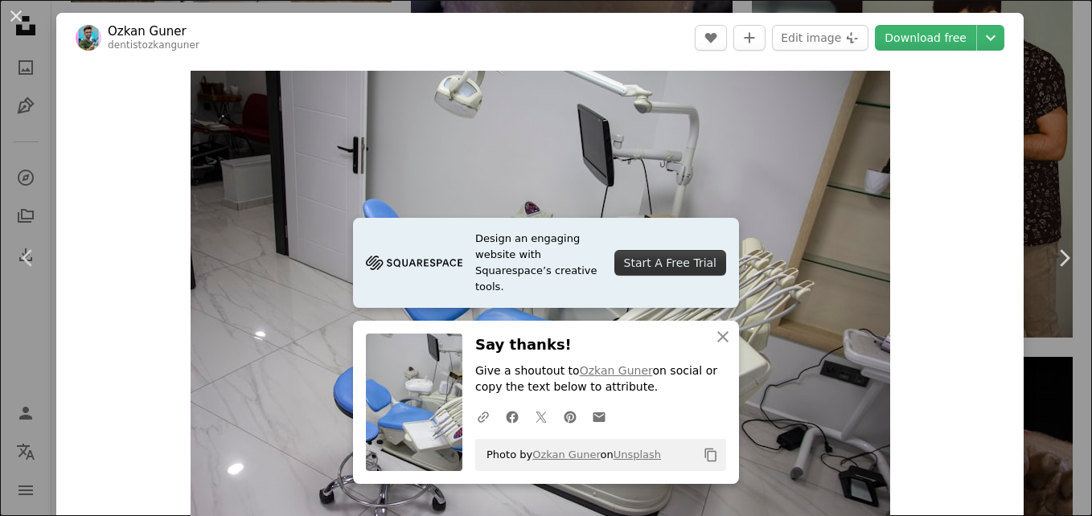
click at [1043, 176] on div "An X shape Chevron left Chevron right [PERSON_NAME] dentistozkanguner A heart A…" at bounding box center [546, 258] width 1092 height 516
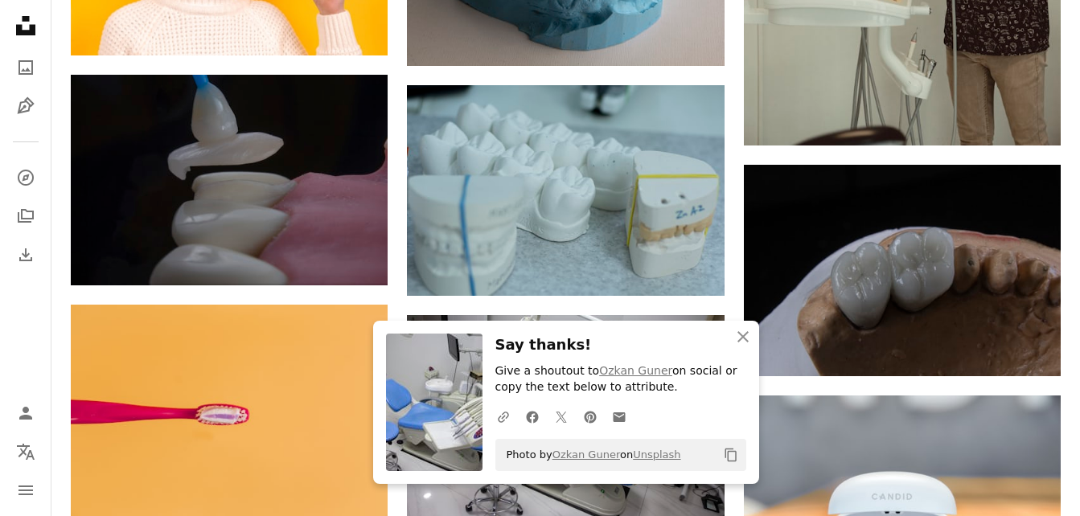
scroll to position [25678, 0]
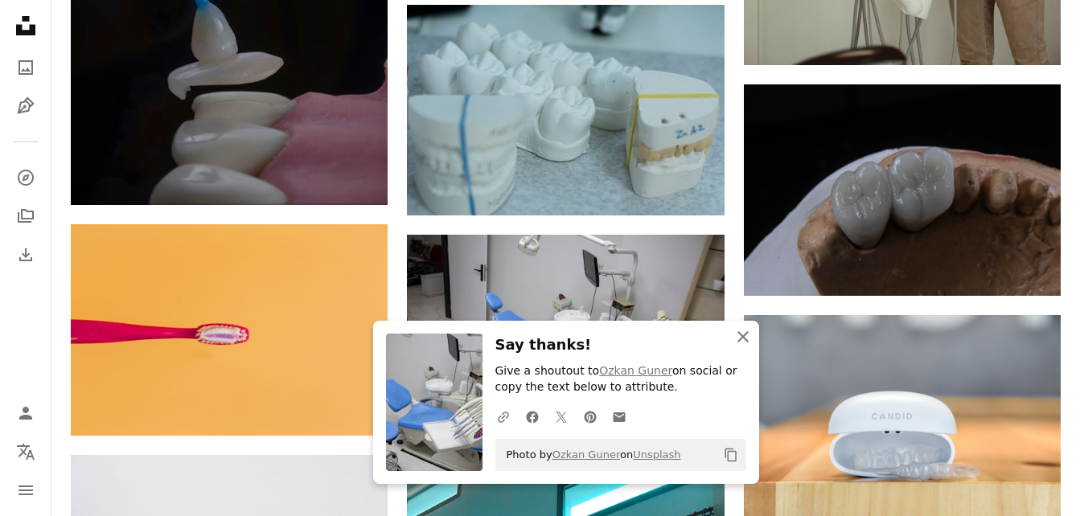
click at [750, 330] on icon "An X shape" at bounding box center [742, 336] width 19 height 19
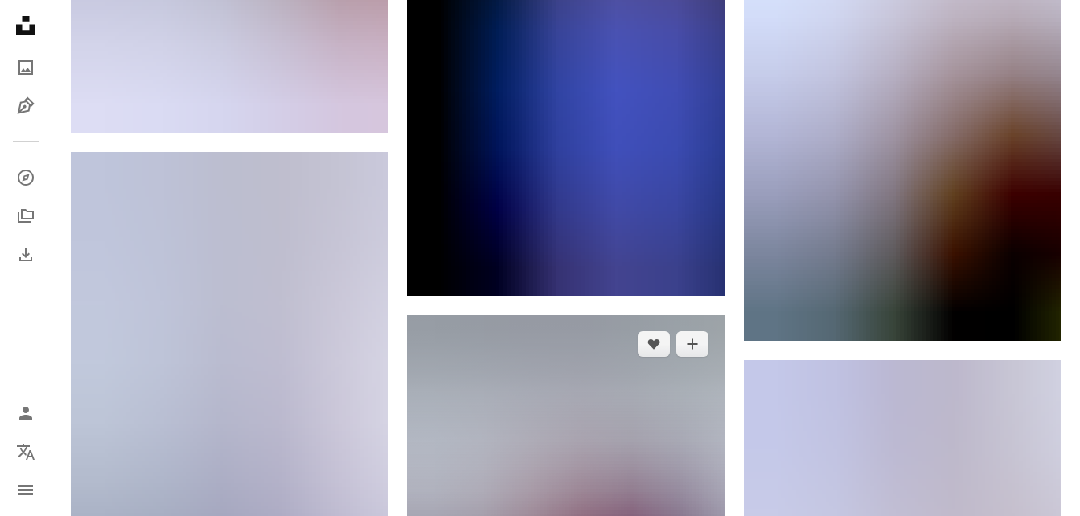
scroll to position [46499, 0]
